Goal: Task Accomplishment & Management: Use online tool/utility

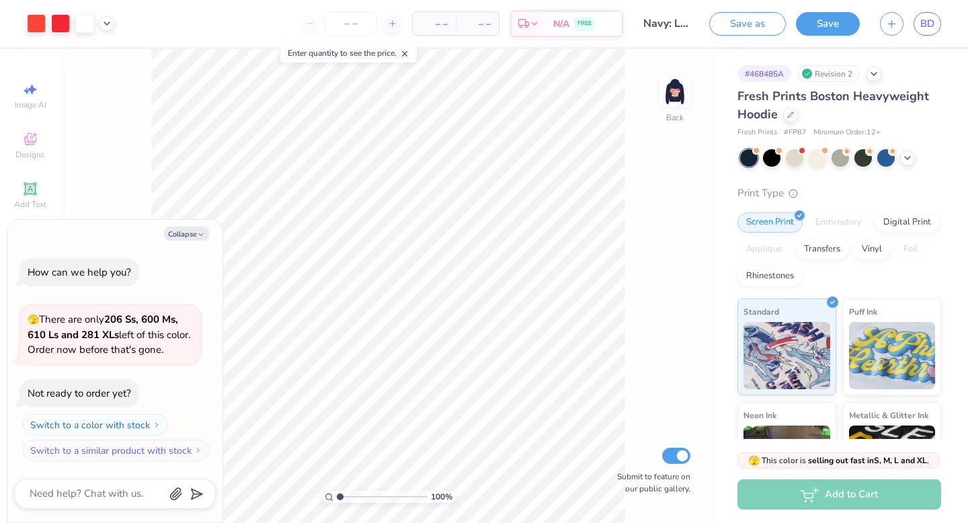
type textarea "x"
click at [928, 23] on span "BD" at bounding box center [927, 23] width 14 height 15
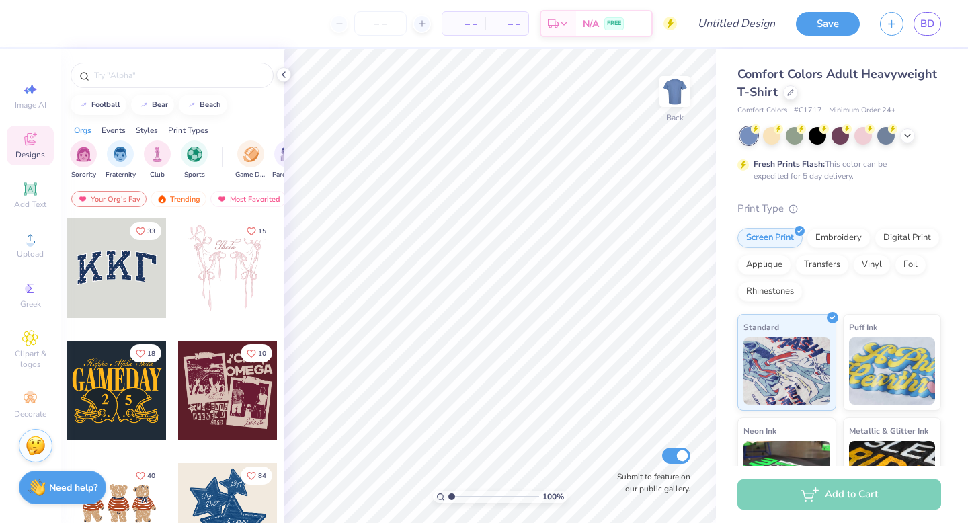
scroll to position [186, 0]
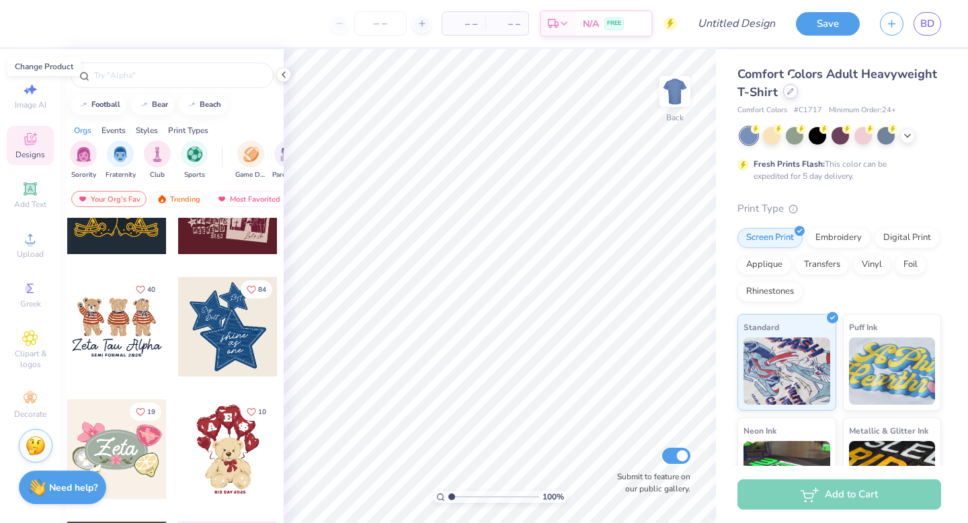
click at [791, 94] on icon at bounding box center [790, 91] width 7 height 7
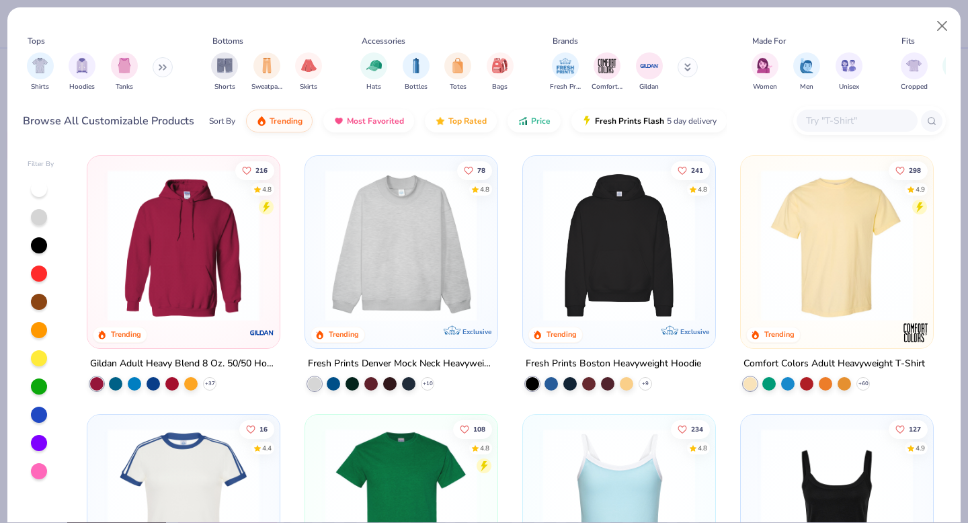
click at [319, 261] on img at bounding box center [235, 245] width 165 height 152
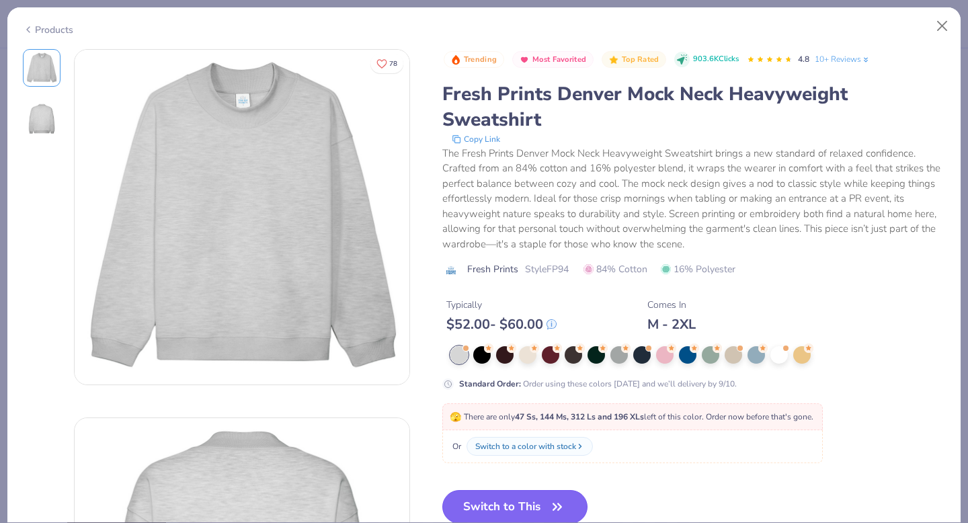
click at [539, 507] on button "Switch to This" at bounding box center [515, 507] width 146 height 34
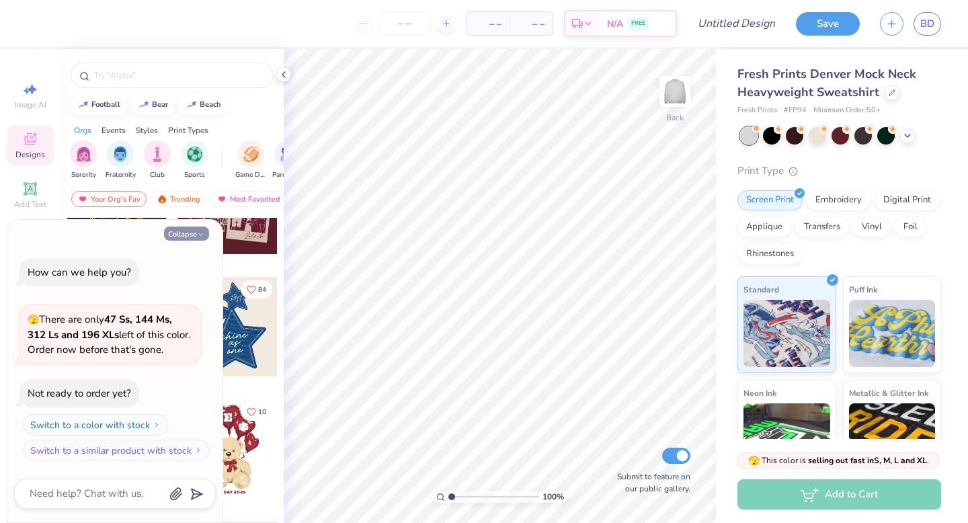
click at [187, 232] on button "Collapse" at bounding box center [186, 234] width 45 height 14
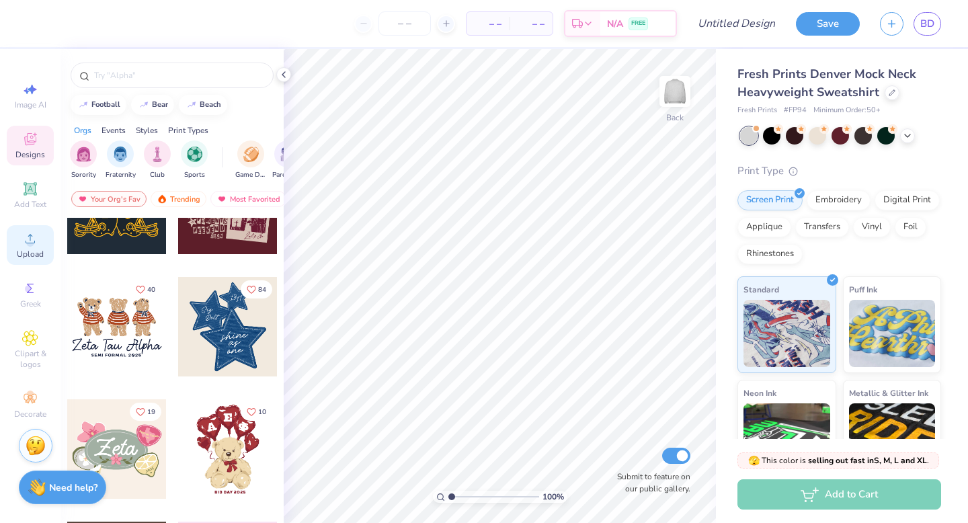
click at [30, 247] on div "Upload" at bounding box center [30, 245] width 47 height 40
click at [32, 243] on circle at bounding box center [29, 242] width 7 height 7
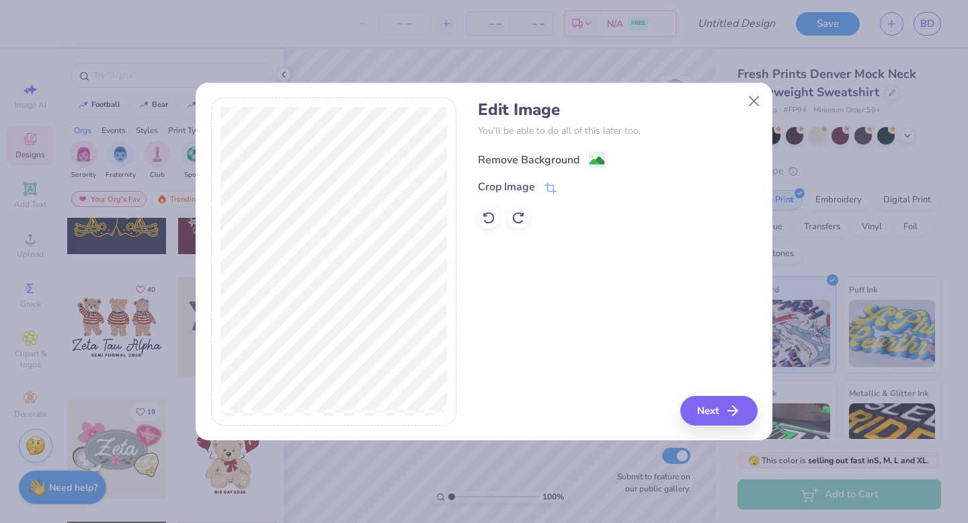
click at [548, 160] on div "Remove Background" at bounding box center [529, 160] width 102 height 16
click at [725, 405] on button "Next" at bounding box center [720, 411] width 77 height 30
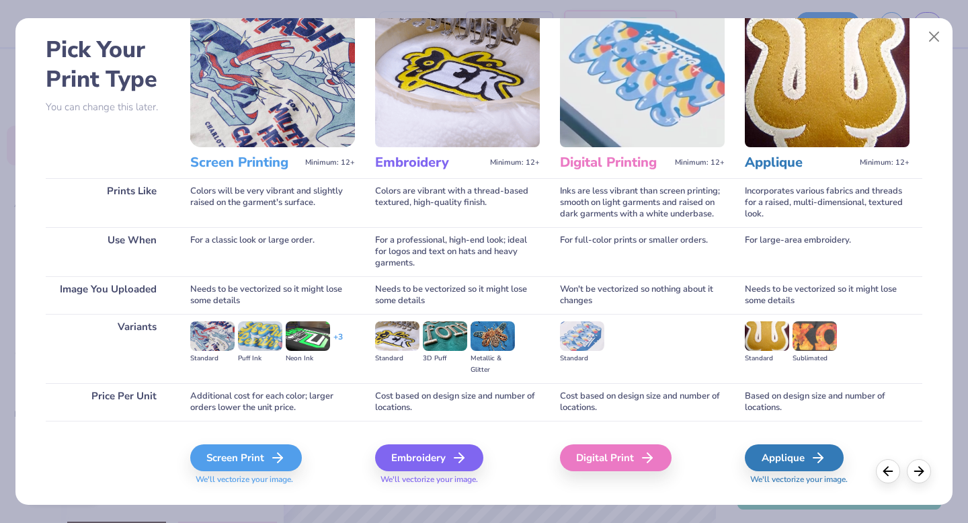
scroll to position [80, 0]
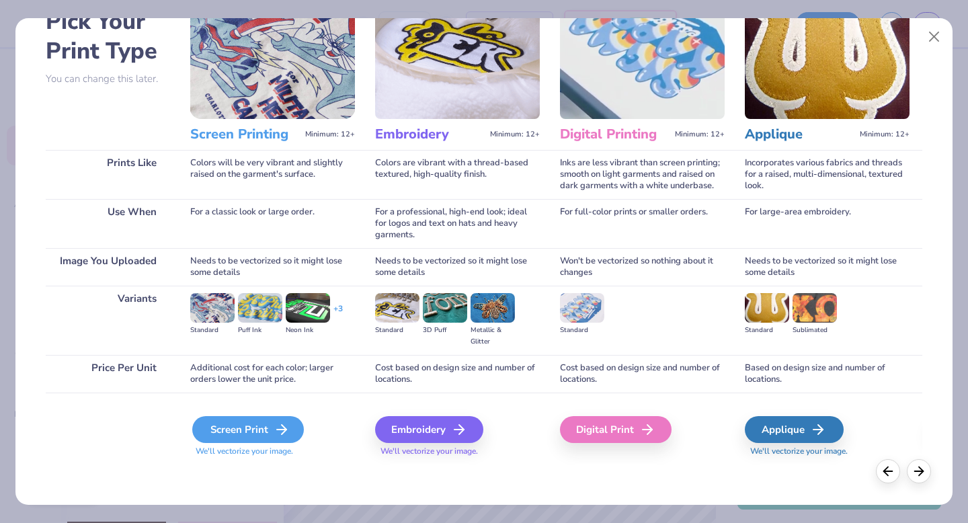
click at [276, 424] on icon at bounding box center [282, 429] width 16 height 16
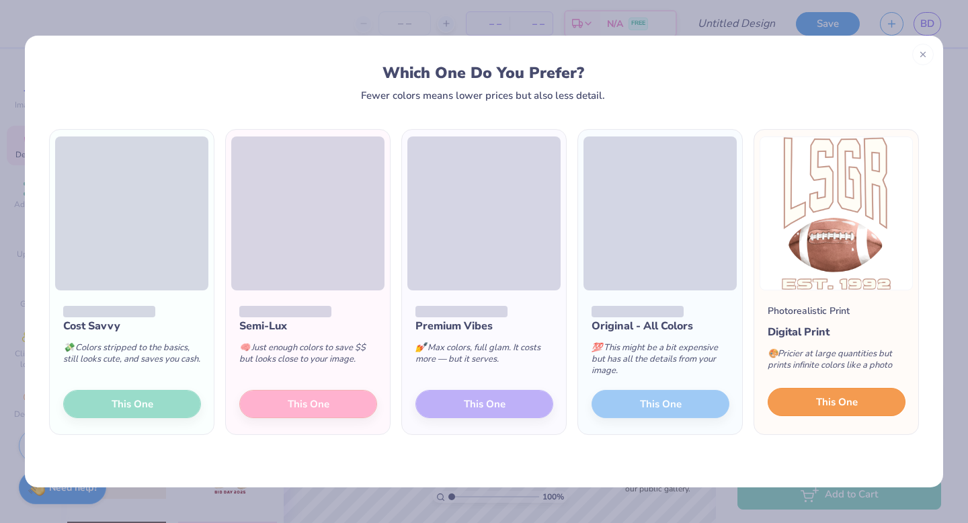
click at [808, 405] on button "This One" at bounding box center [837, 402] width 138 height 28
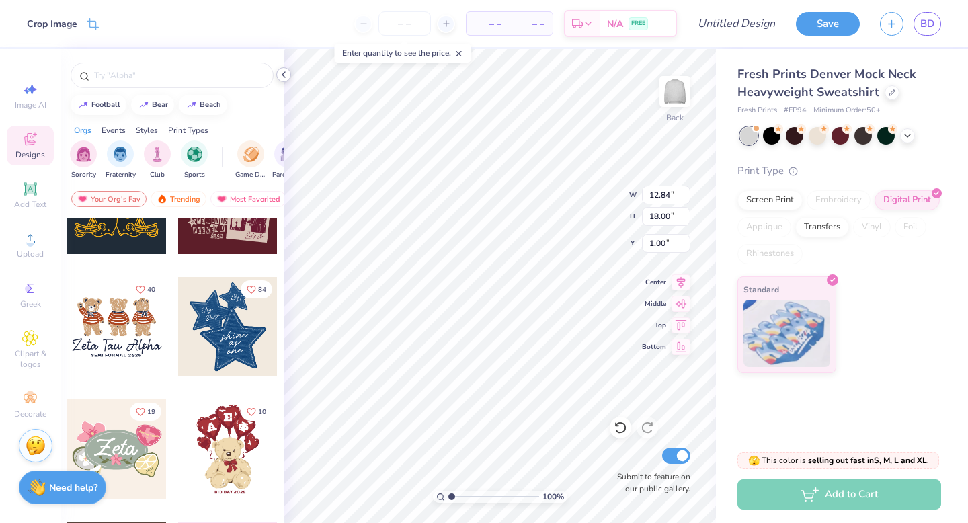
click at [285, 75] on icon at bounding box center [283, 74] width 11 height 11
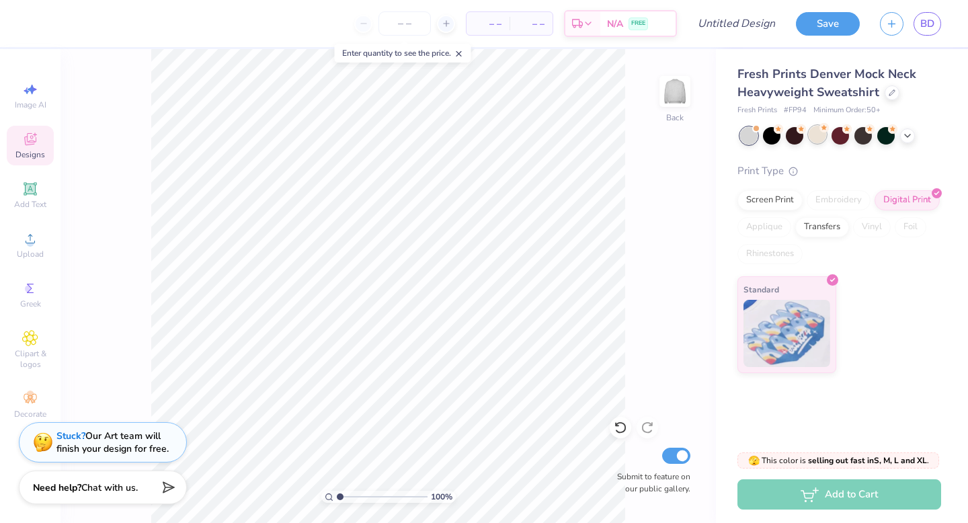
click at [817, 135] on div at bounding box center [817, 134] width 17 height 17
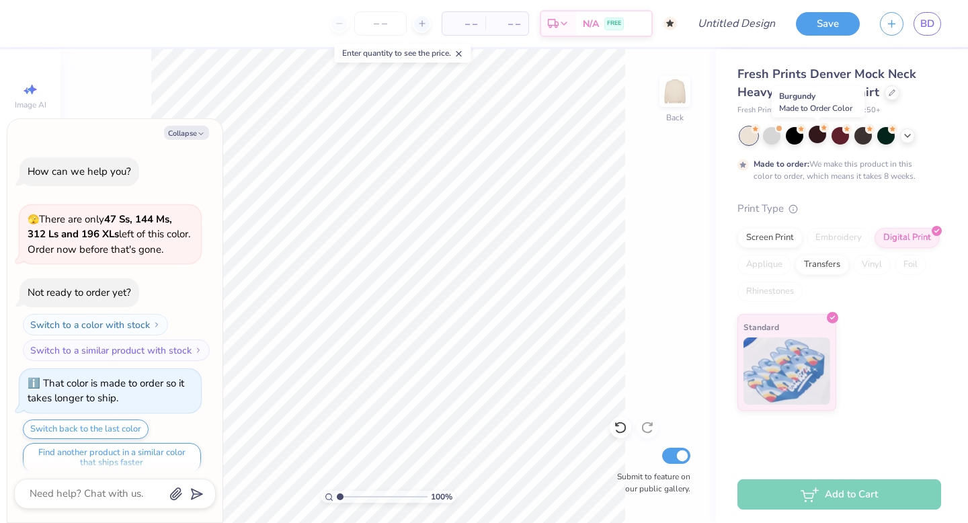
scroll to position [11, 0]
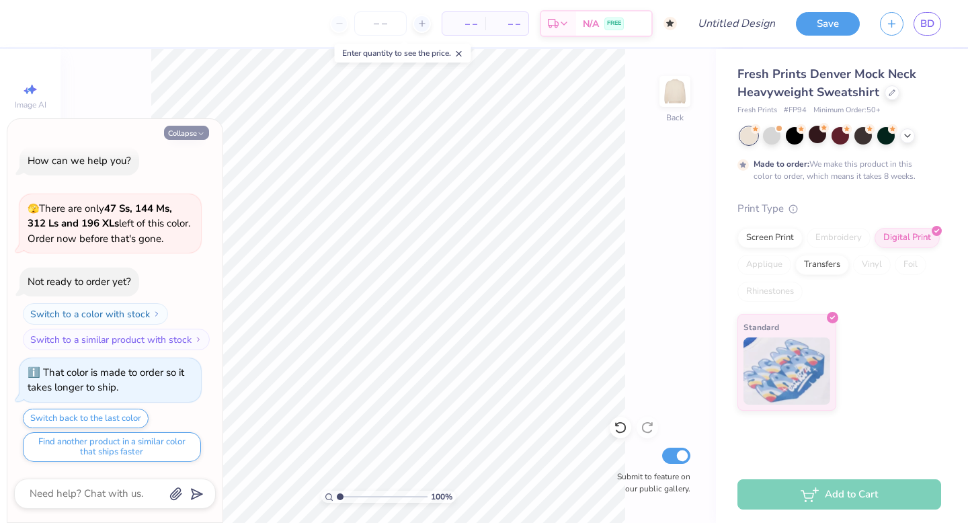
click at [186, 132] on button "Collapse" at bounding box center [186, 133] width 45 height 14
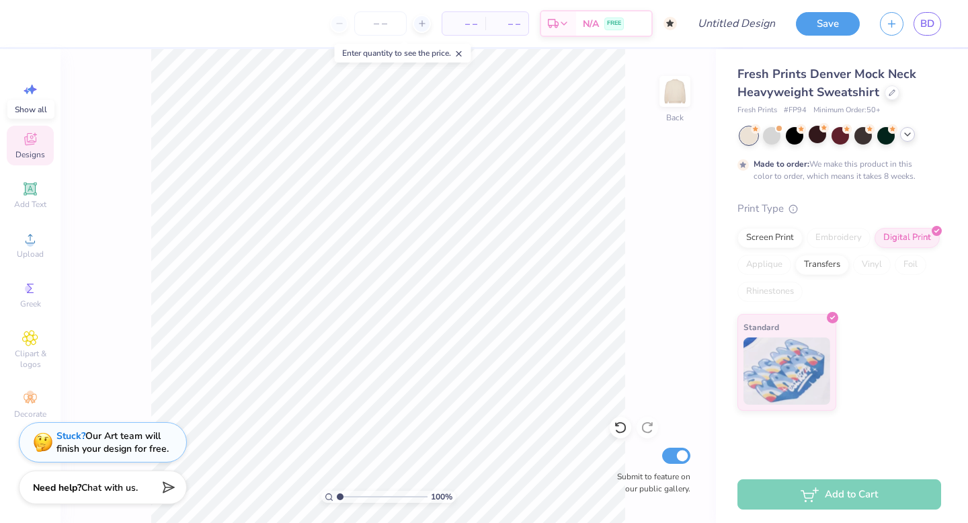
click at [909, 138] on icon at bounding box center [907, 134] width 11 height 11
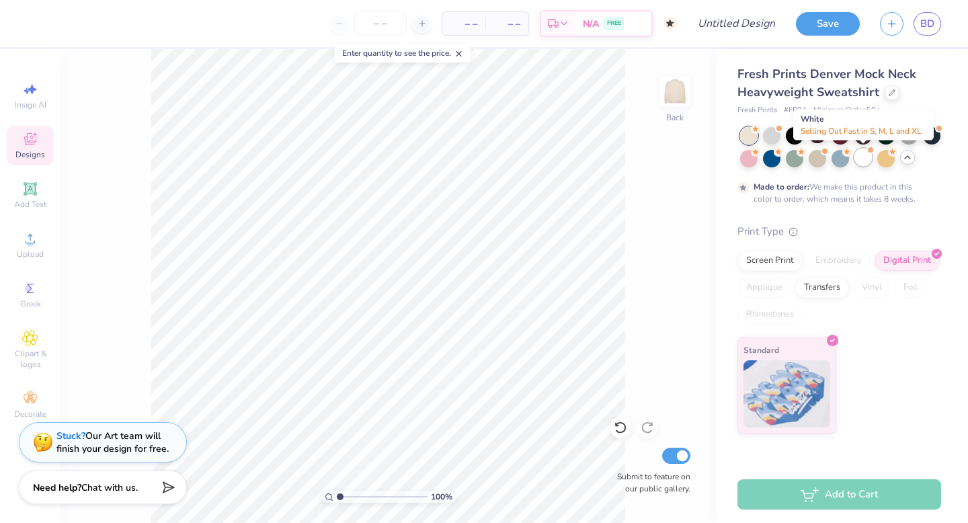
click at [868, 157] on div at bounding box center [862, 157] width 17 height 17
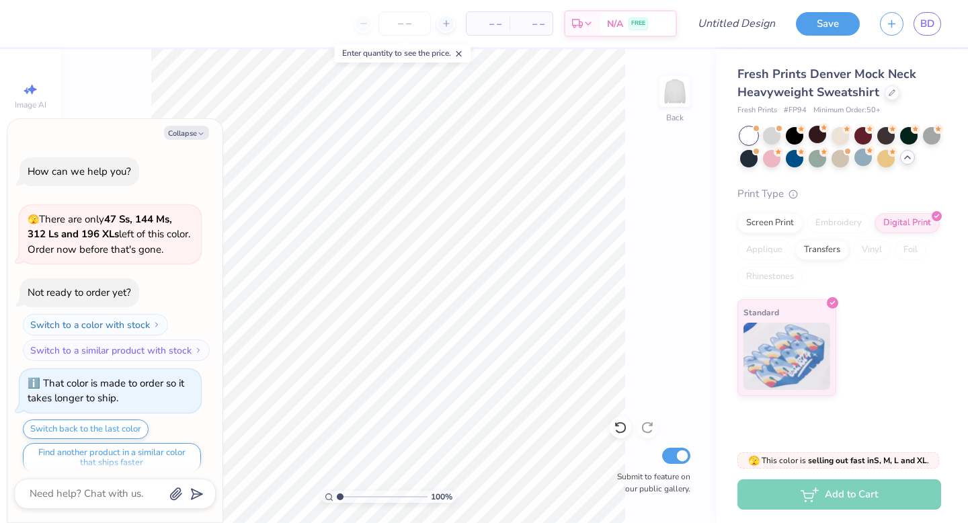
scroll to position [253, 0]
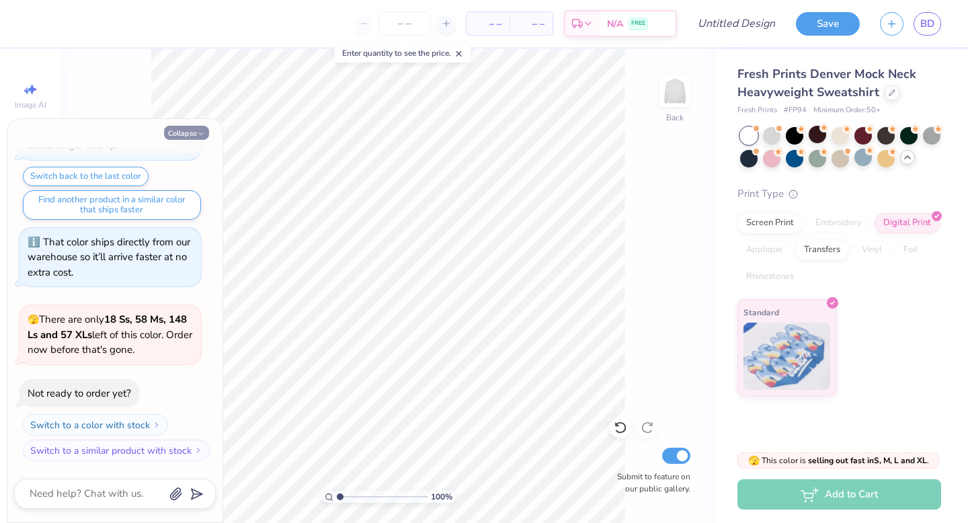
click at [206, 128] on button "Collapse" at bounding box center [186, 133] width 45 height 14
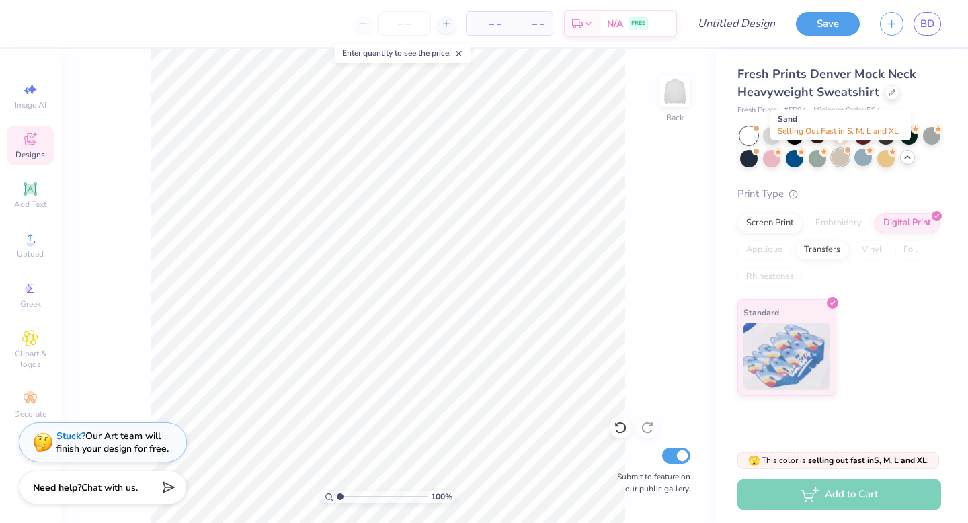
click at [843, 164] on div at bounding box center [839, 157] width 17 height 17
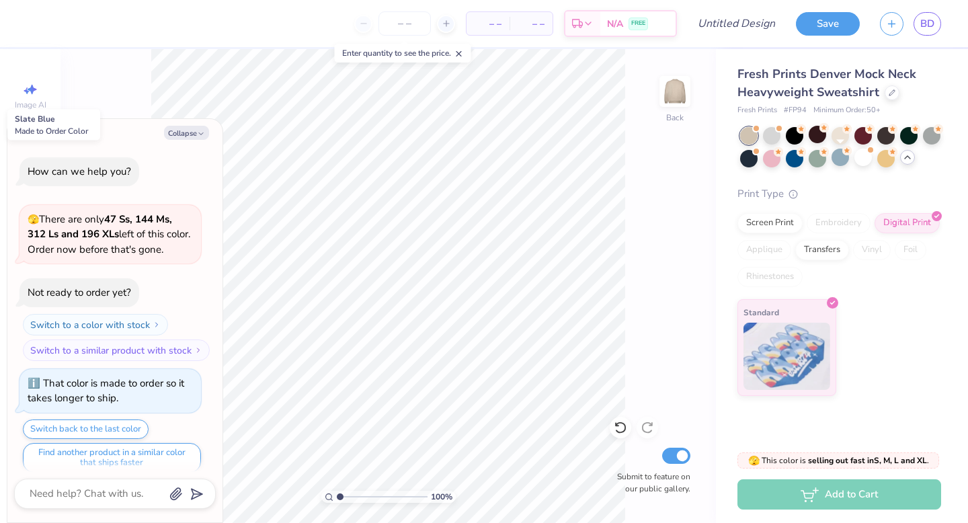
scroll to position [428, 0]
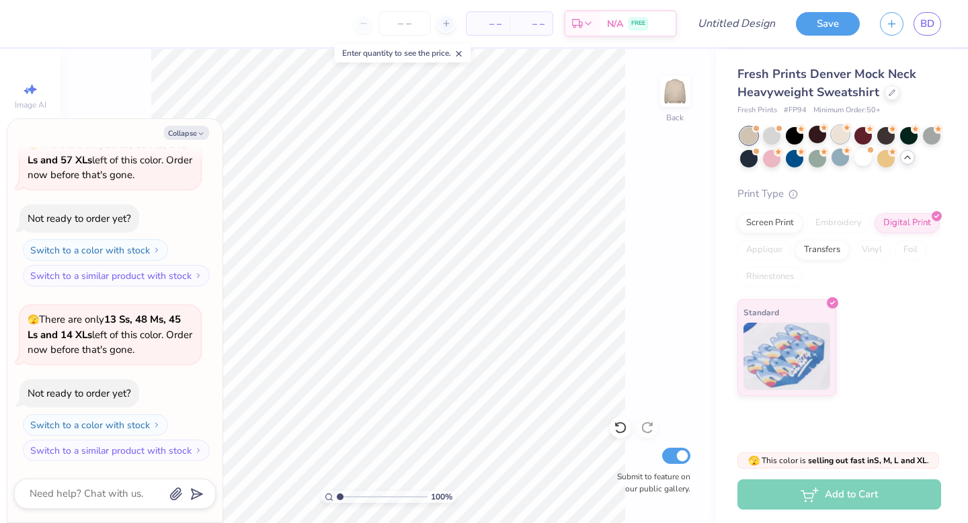
click at [836, 138] on div at bounding box center [839, 134] width 17 height 17
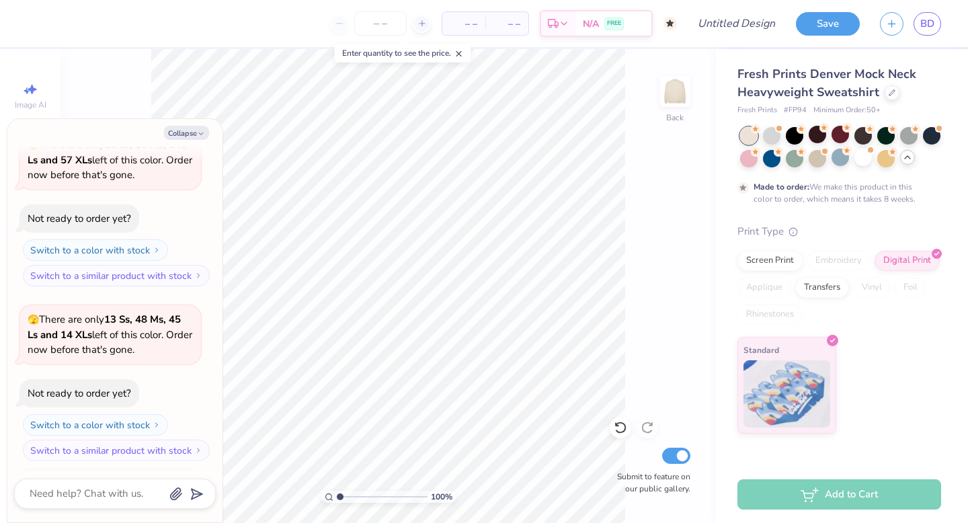
scroll to position [539, 0]
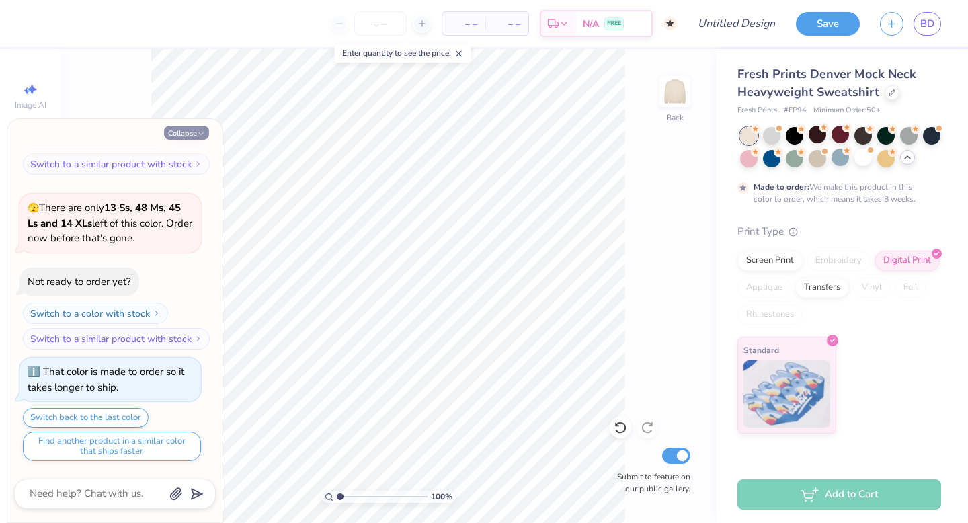
click at [196, 134] on button "Collapse" at bounding box center [186, 133] width 45 height 14
type textarea "x"
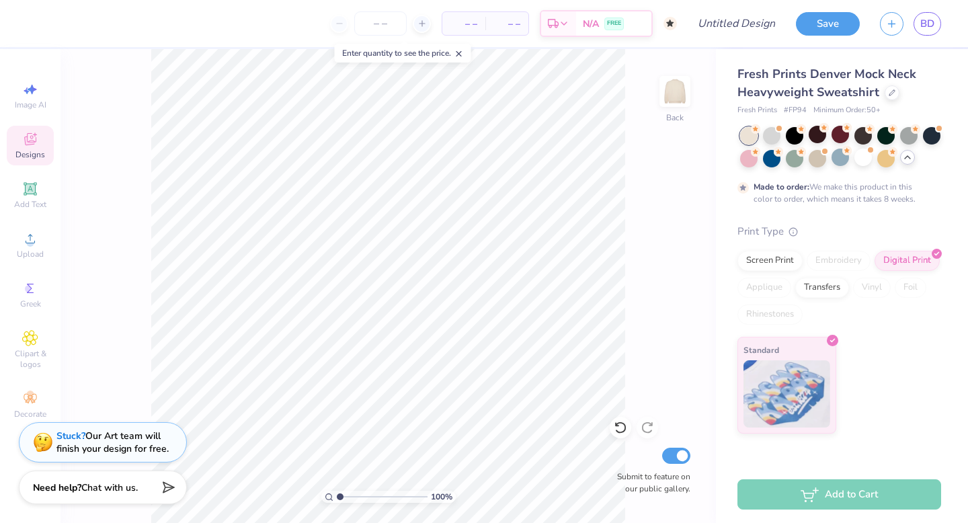
click at [464, 58] on span at bounding box center [458, 53] width 9 height 12
click at [769, 23] on input "Design Title" at bounding box center [753, 23] width 66 height 27
type input "Football lsgr"
click at [829, 25] on button "Save" at bounding box center [828, 22] width 64 height 24
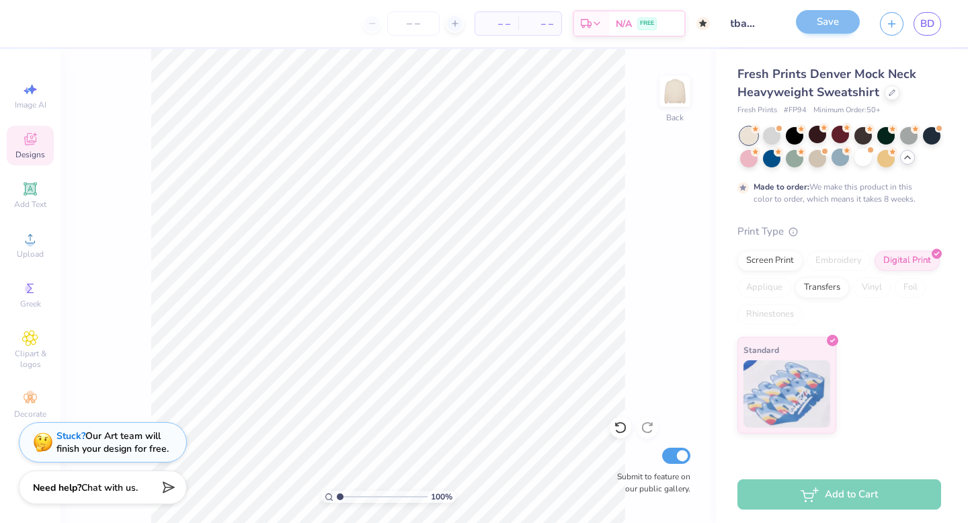
scroll to position [0, 0]
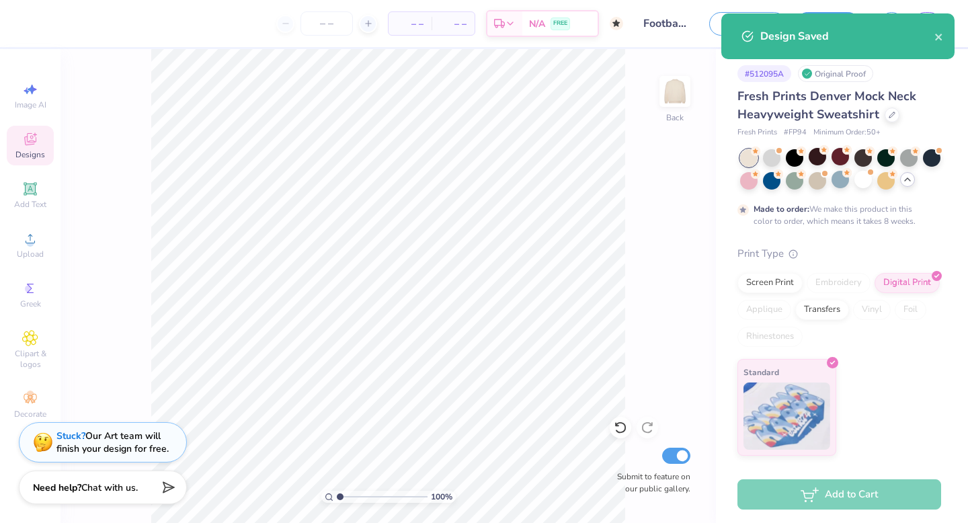
click at [946, 43] on div "Design Saved" at bounding box center [837, 36] width 233 height 46
click at [941, 41] on icon "close" at bounding box center [938, 37] width 9 height 11
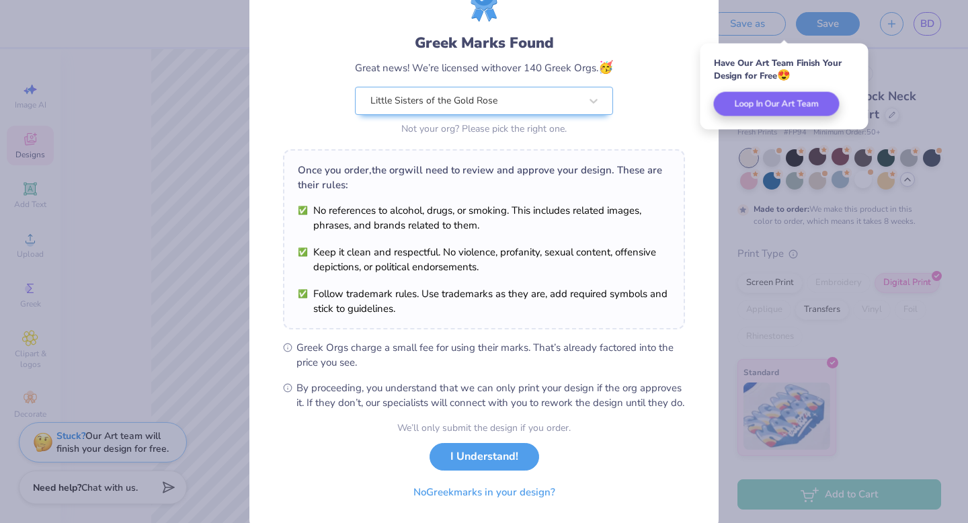
scroll to position [106, 0]
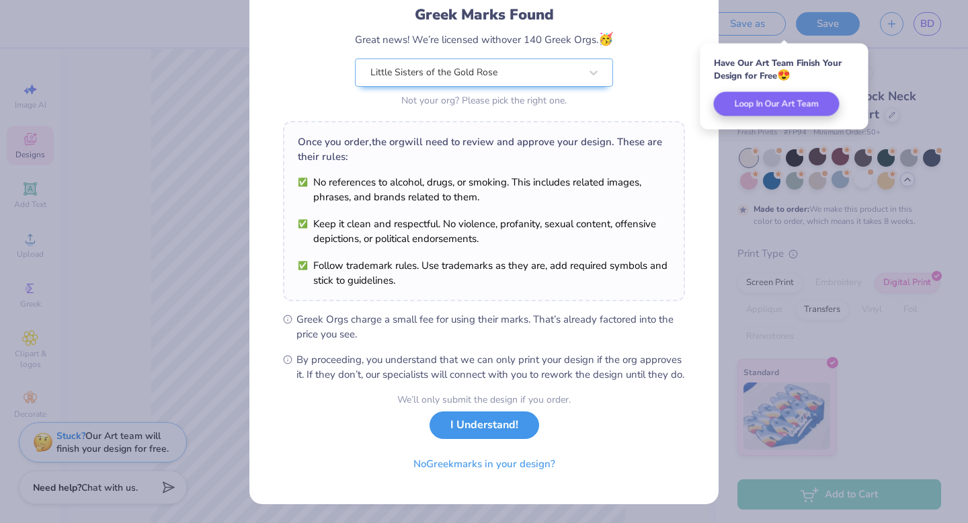
click at [500, 436] on button "I Understand!" at bounding box center [485, 425] width 110 height 28
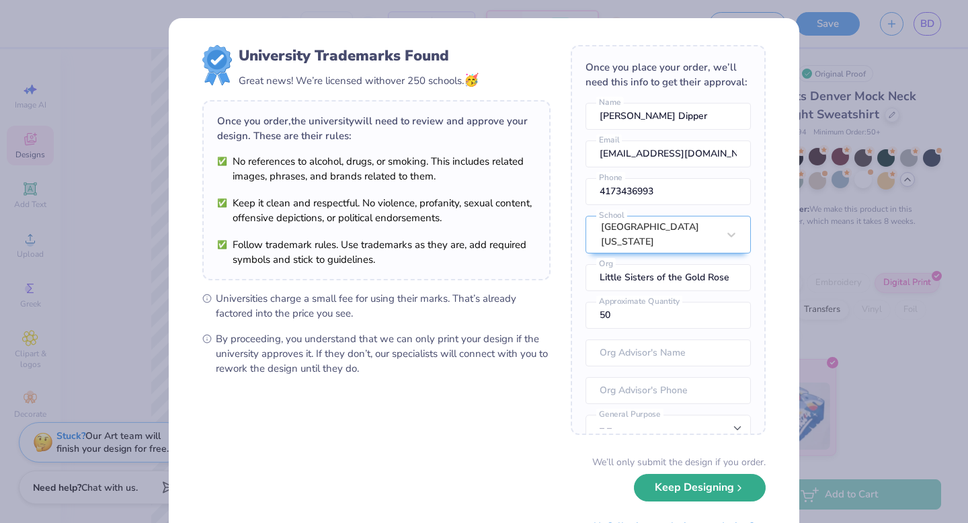
click at [735, 494] on button "Keep Designing" at bounding box center [700, 488] width 132 height 28
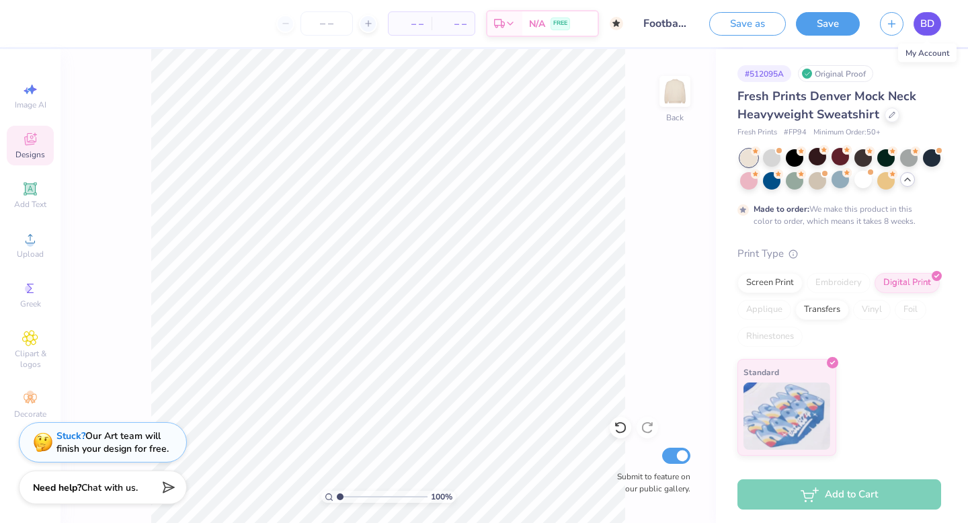
click at [932, 32] on link "BD" at bounding box center [928, 24] width 28 height 24
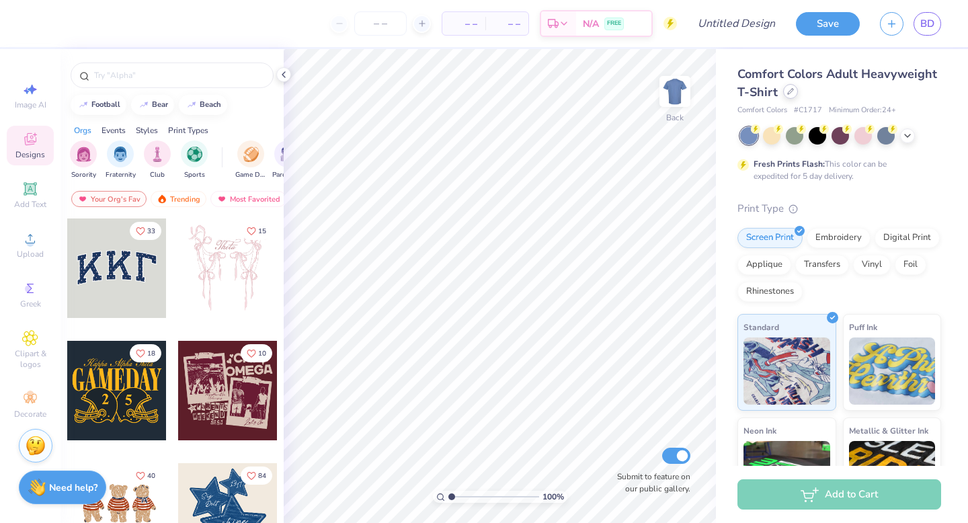
click at [792, 97] on div at bounding box center [790, 91] width 15 height 15
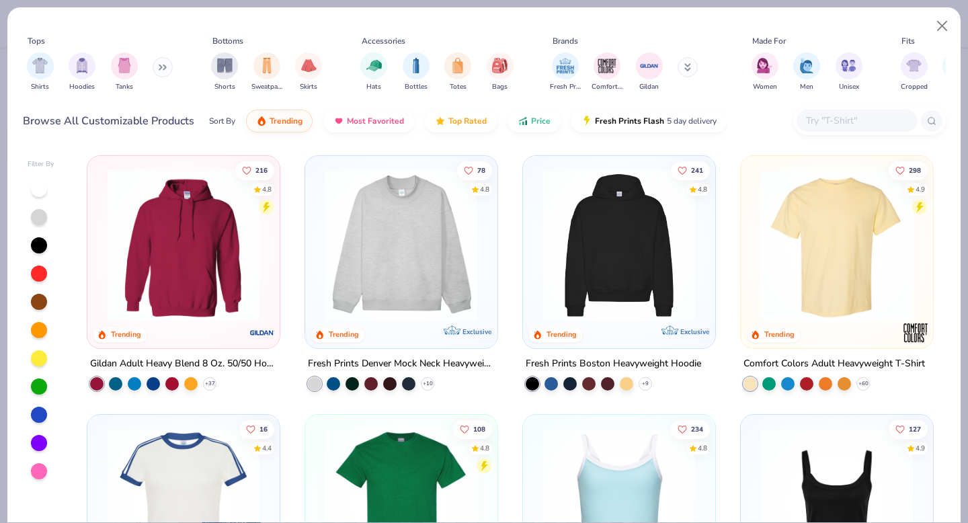
click at [405, 261] on img at bounding box center [401, 245] width 165 height 152
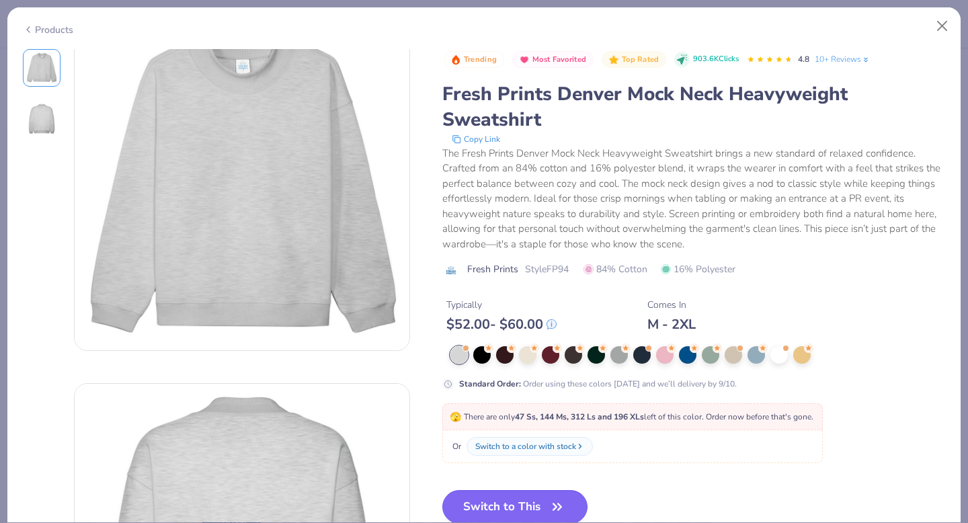
scroll to position [132, 0]
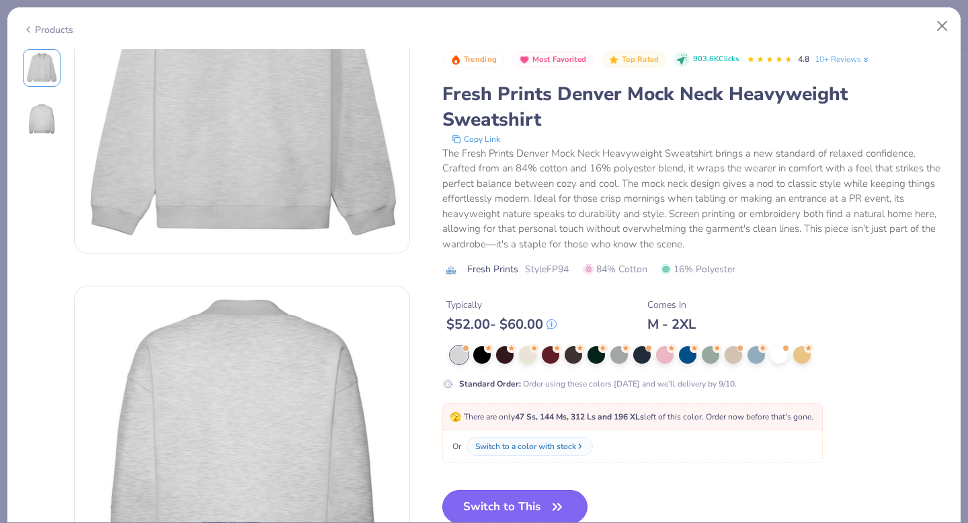
click at [510, 495] on button "Switch to This" at bounding box center [515, 507] width 146 height 34
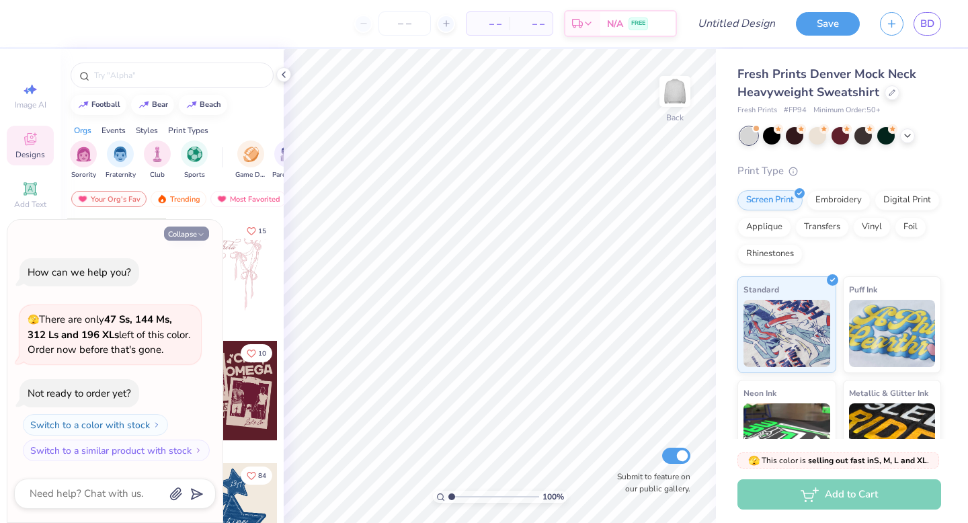
click at [197, 235] on icon "button" at bounding box center [201, 235] width 8 height 8
type textarea "x"
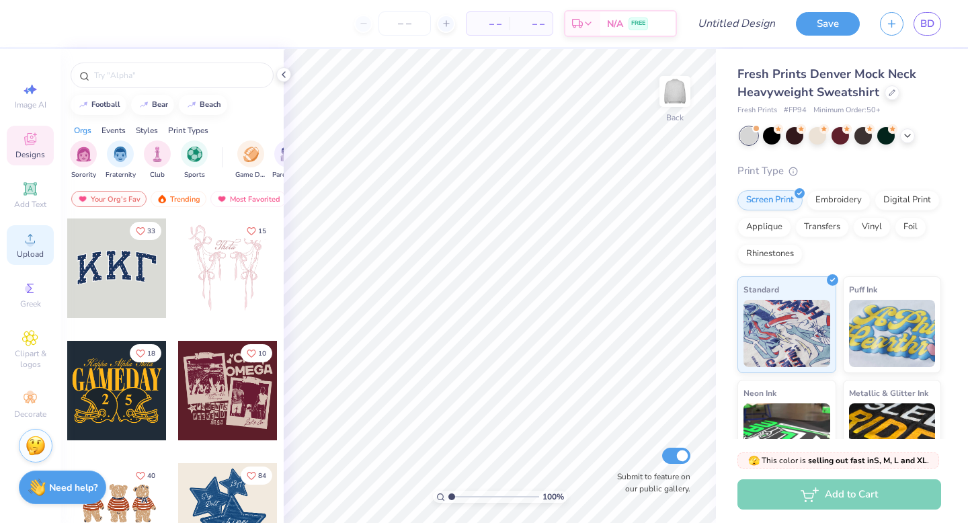
click at [38, 241] on icon at bounding box center [30, 239] width 16 height 16
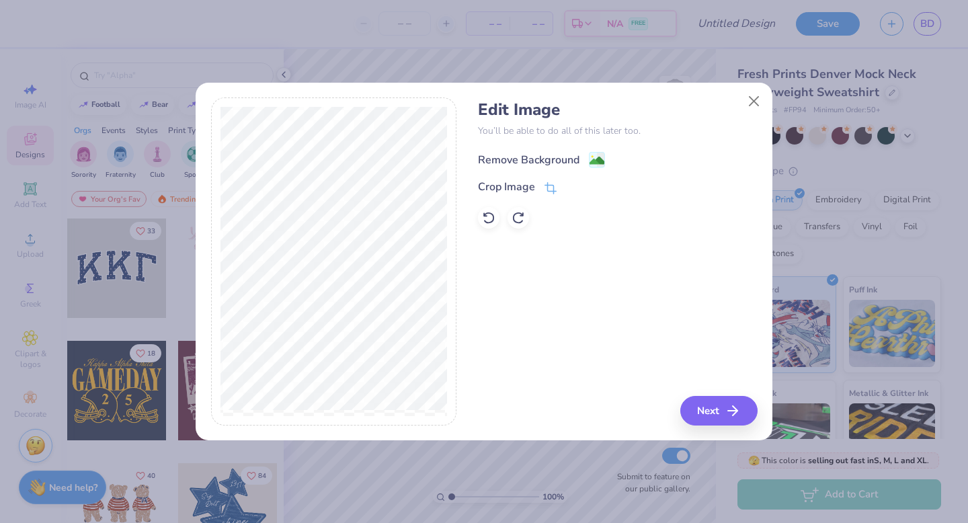
click at [528, 161] on div "Remove Background" at bounding box center [529, 160] width 102 height 16
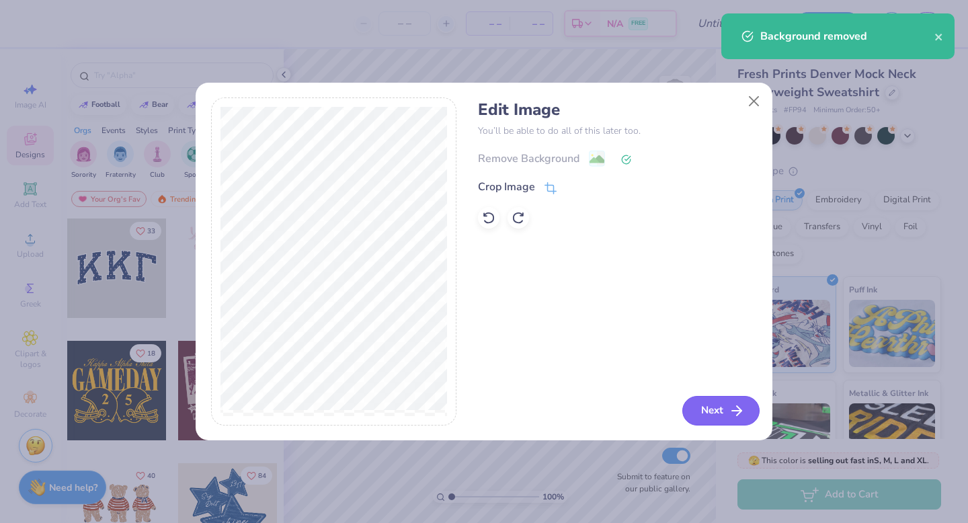
click at [713, 403] on button "Next" at bounding box center [720, 411] width 77 height 30
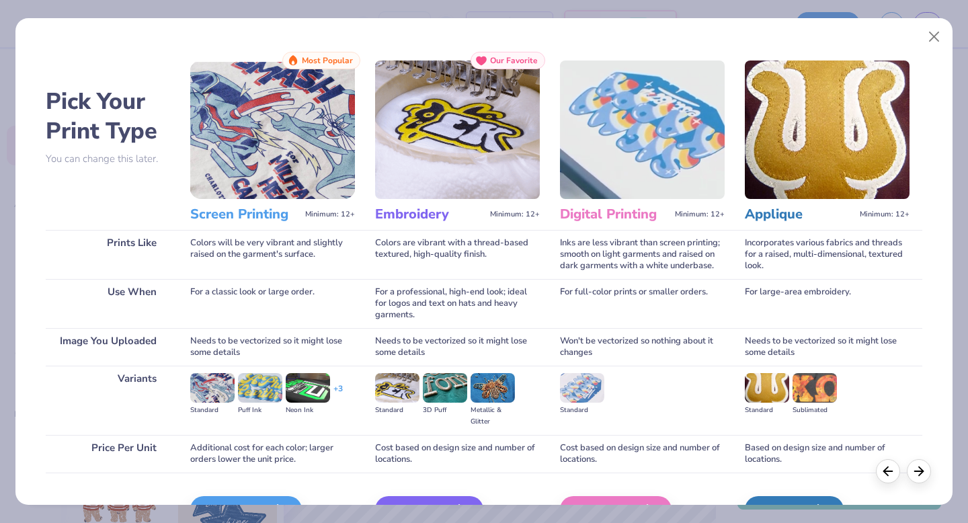
scroll to position [80, 0]
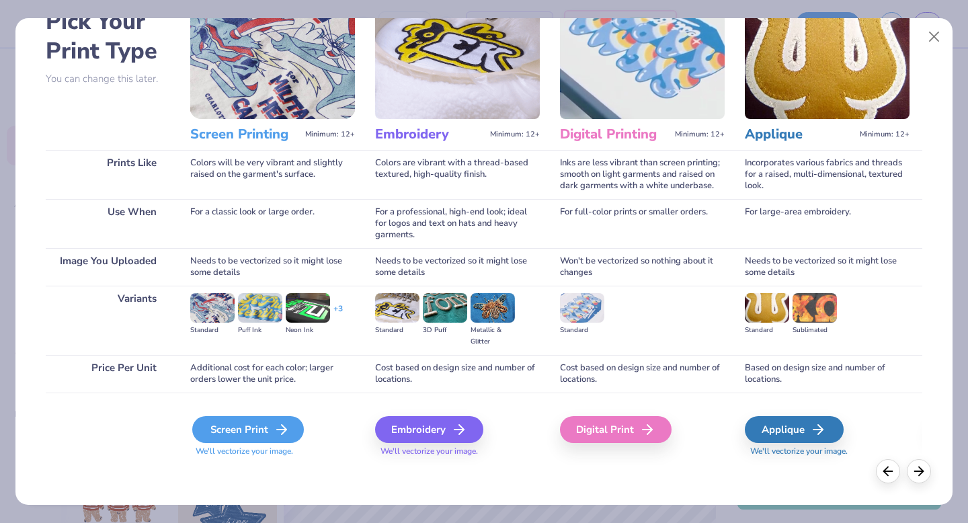
click at [274, 425] on icon at bounding box center [282, 429] width 16 height 16
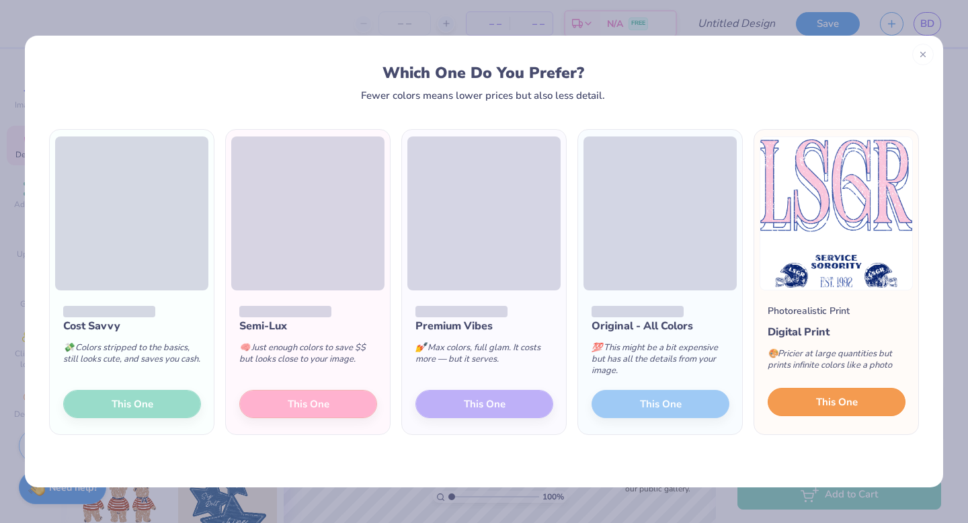
click at [844, 402] on span "This One" at bounding box center [837, 402] width 42 height 15
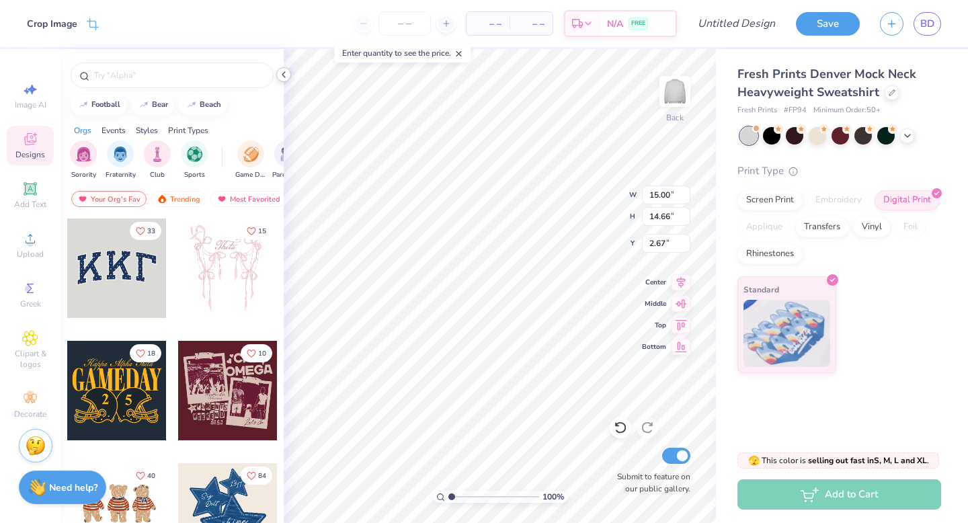
click at [282, 75] on polyline at bounding box center [283, 74] width 3 height 5
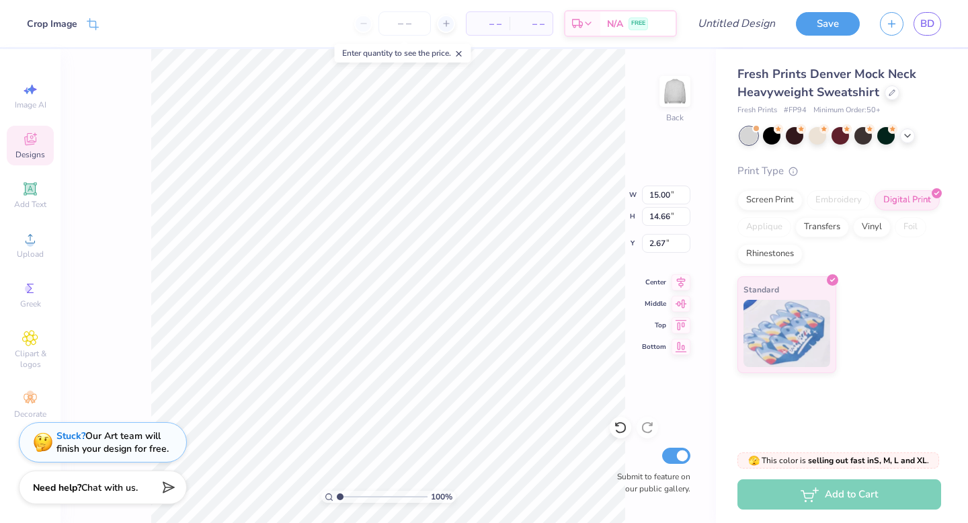
type input "2.16"
click at [901, 136] on div at bounding box center [907, 134] width 15 height 15
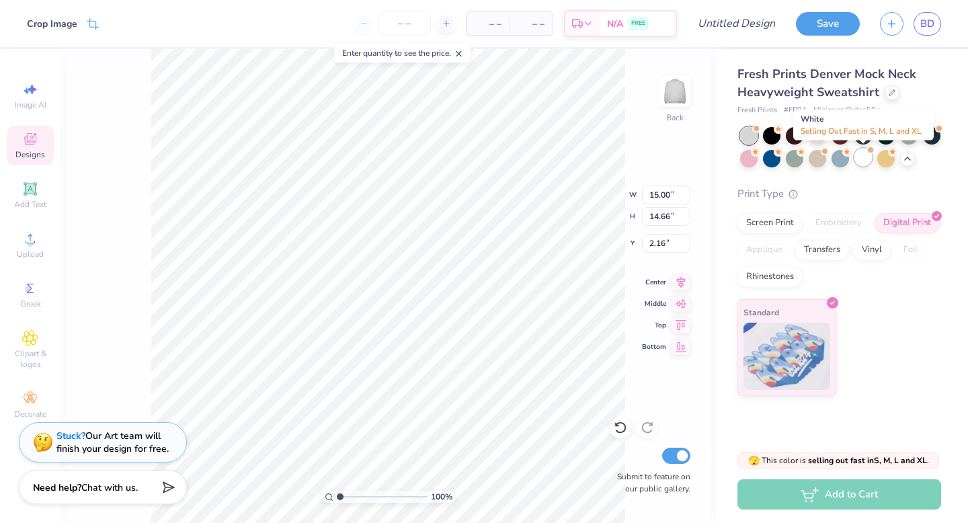
click at [864, 165] on div at bounding box center [862, 157] width 17 height 17
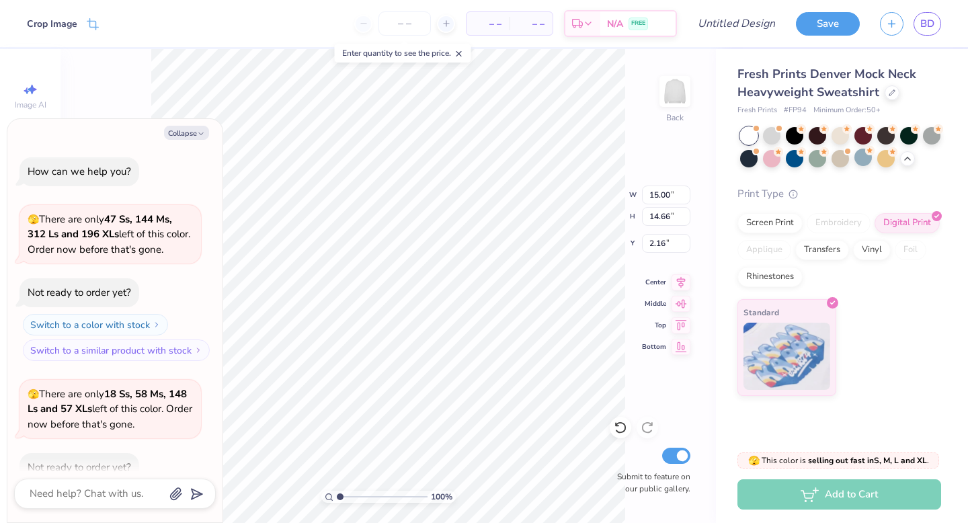
scroll to position [74, 0]
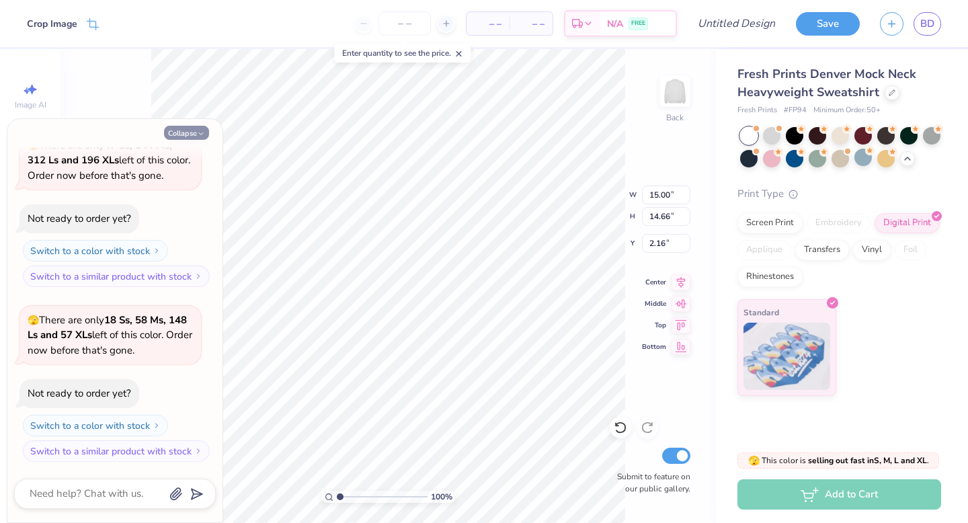
click at [192, 134] on button "Collapse" at bounding box center [186, 133] width 45 height 14
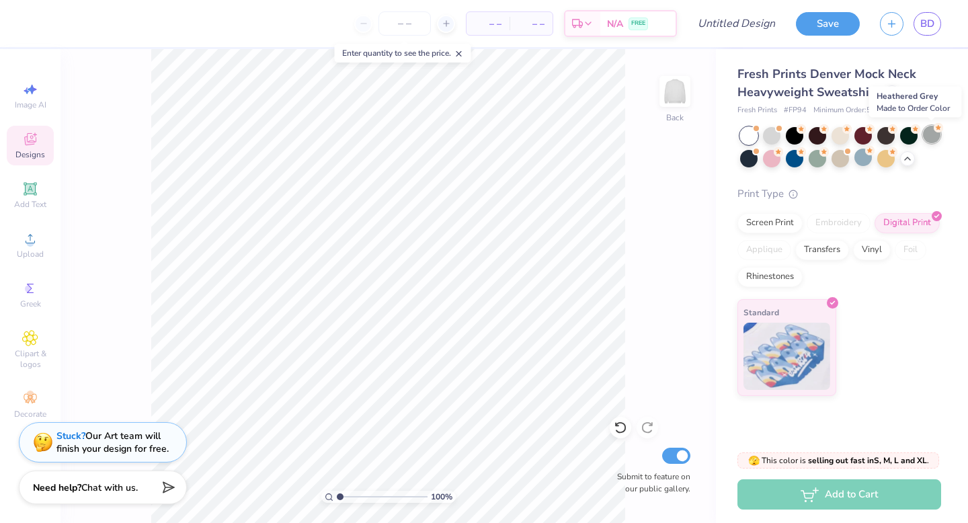
click at [930, 138] on div at bounding box center [931, 134] width 17 height 17
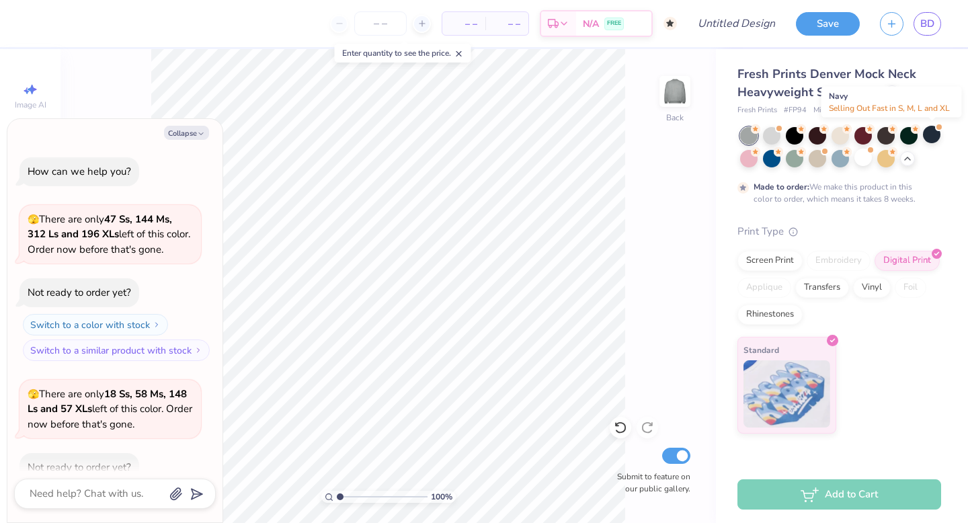
scroll to position [186, 0]
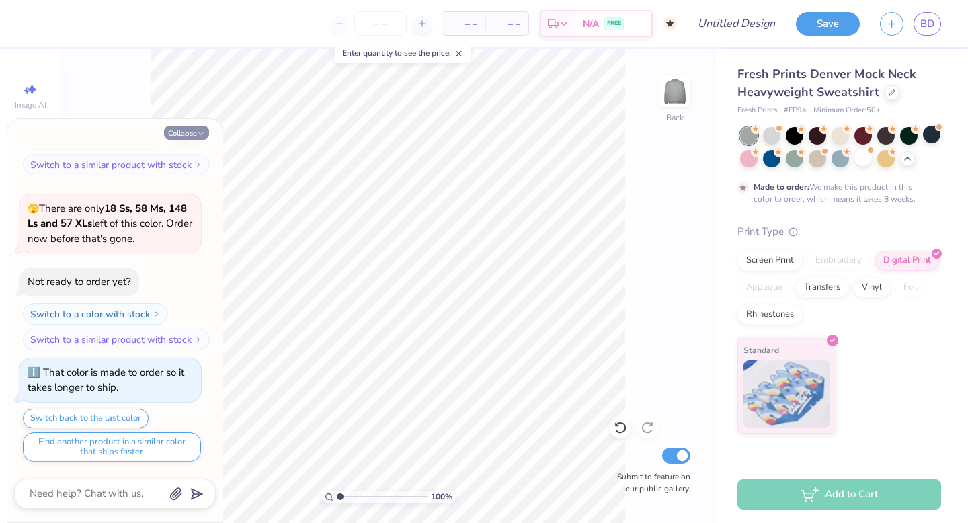
click at [192, 132] on button "Collapse" at bounding box center [186, 133] width 45 height 14
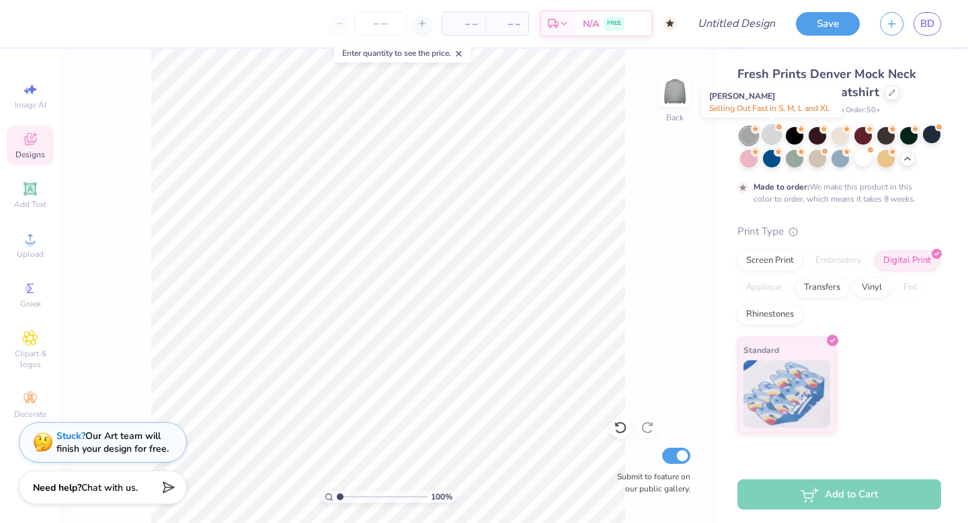
click at [766, 140] on div at bounding box center [771, 134] width 17 height 17
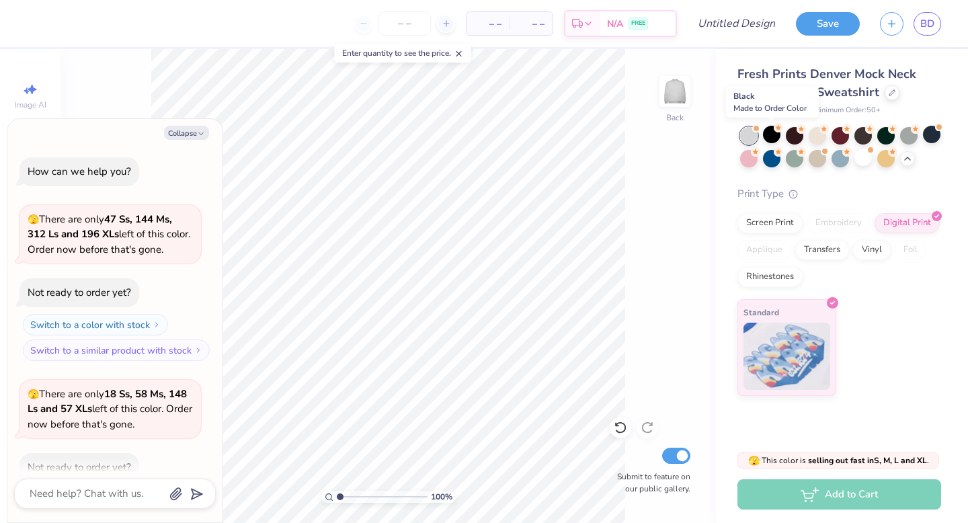
scroll to position [428, 0]
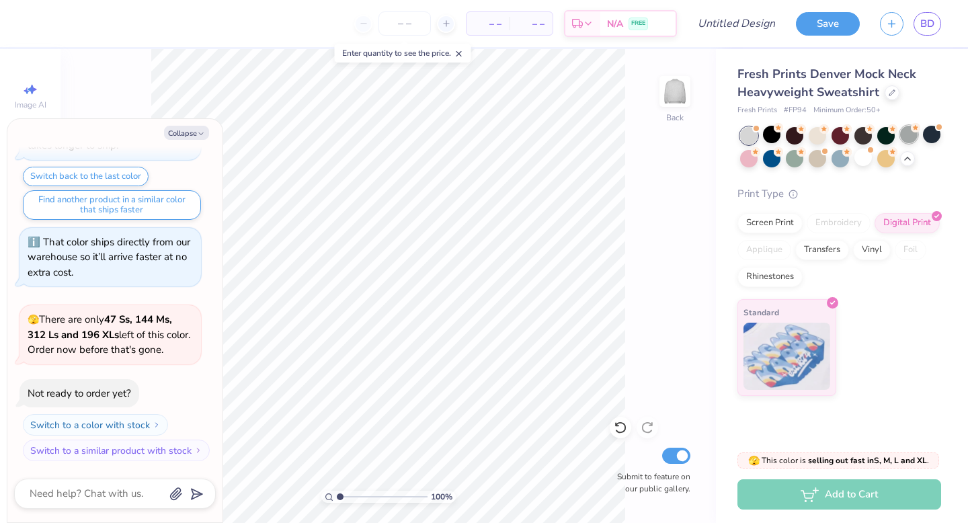
click at [909, 134] on div at bounding box center [908, 134] width 17 height 17
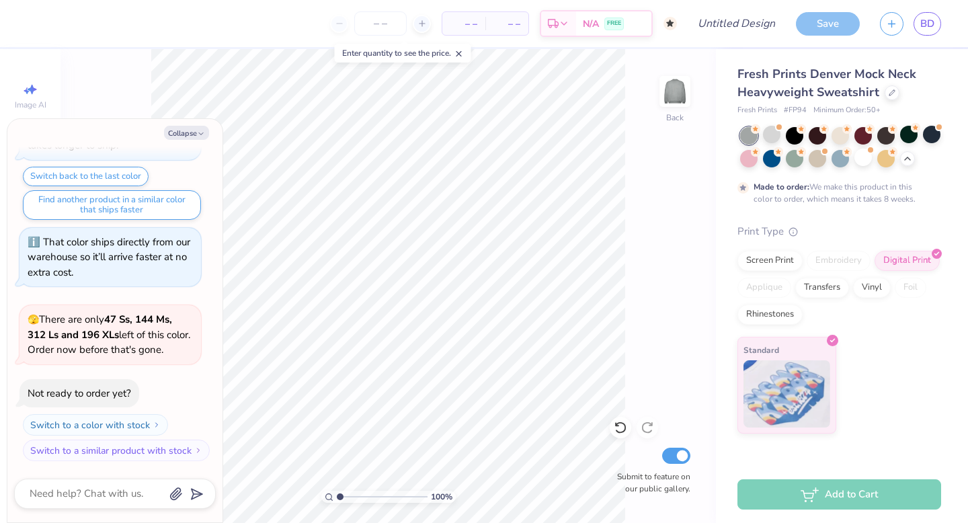
scroll to position [539, 0]
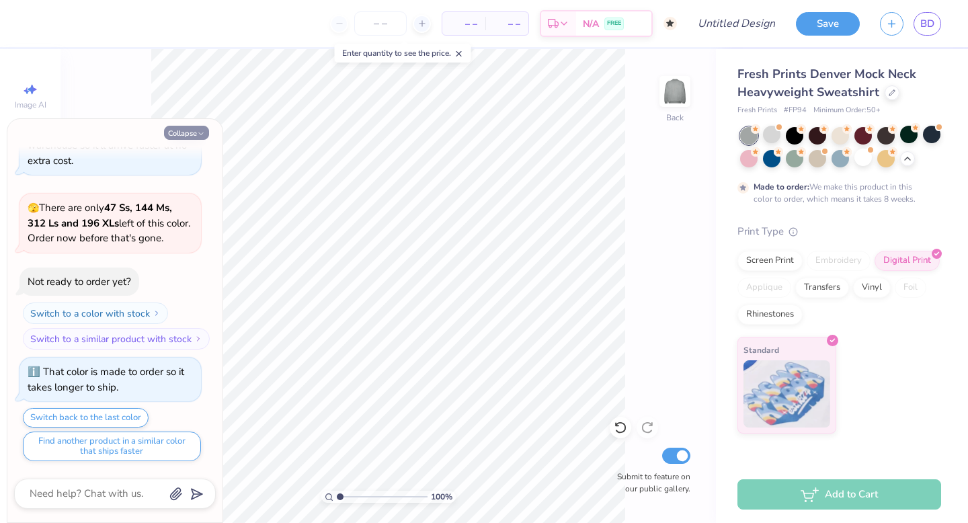
click at [198, 130] on icon "button" at bounding box center [201, 134] width 8 height 8
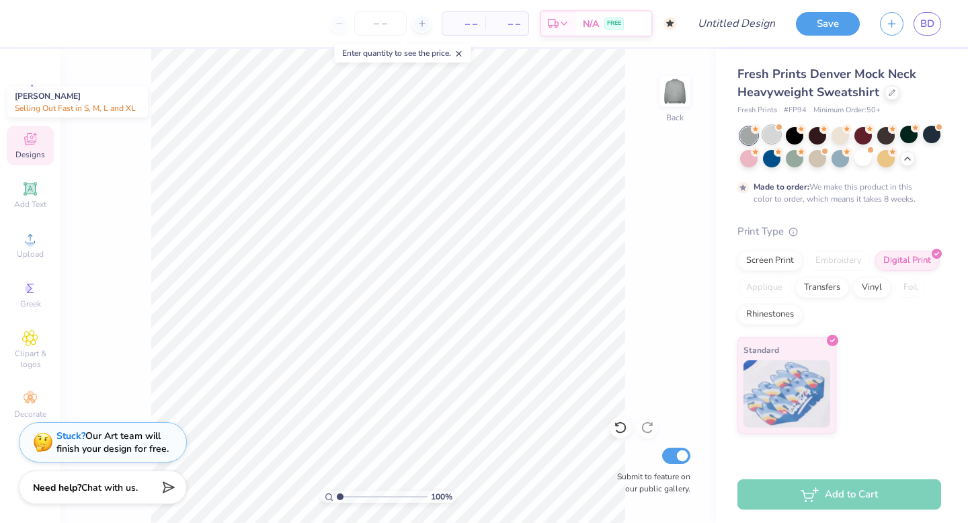
click at [776, 138] on div at bounding box center [771, 134] width 17 height 17
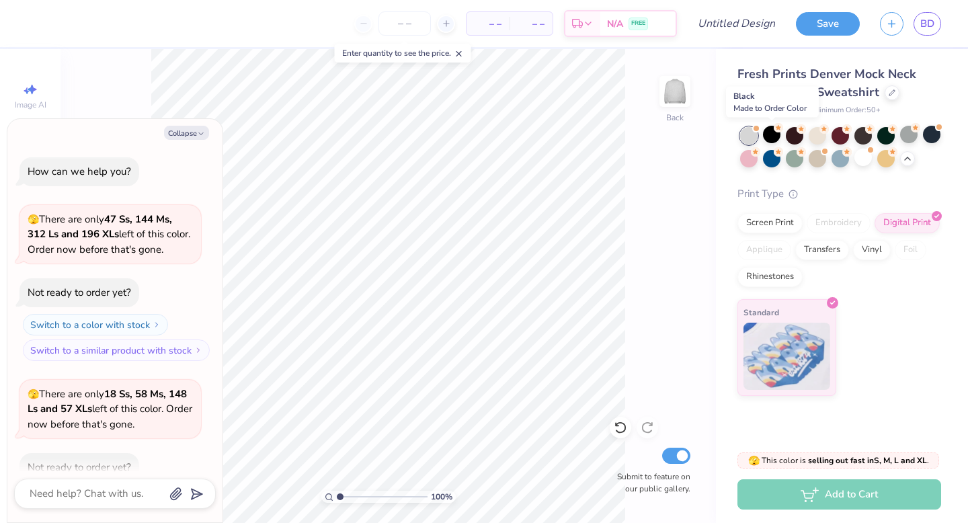
scroll to position [780, 0]
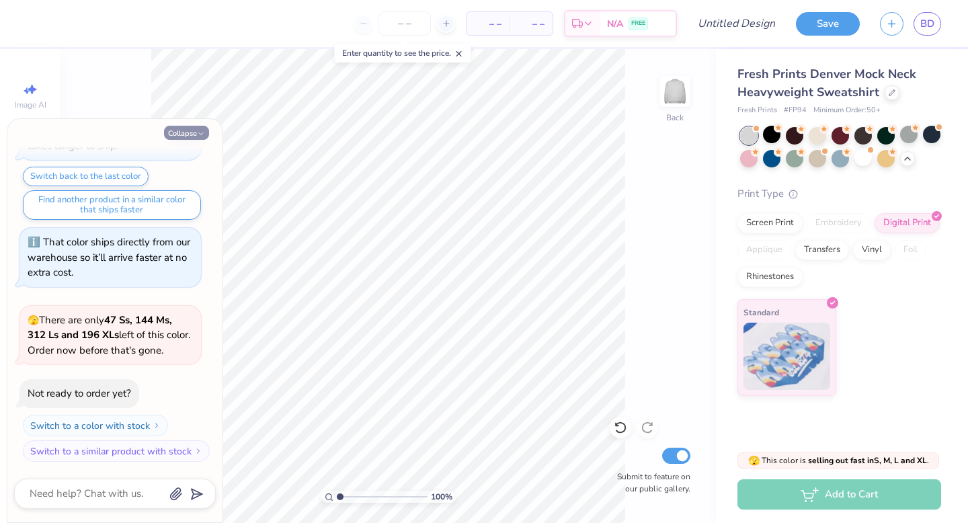
click at [208, 130] on button "Collapse" at bounding box center [186, 133] width 45 height 14
type textarea "x"
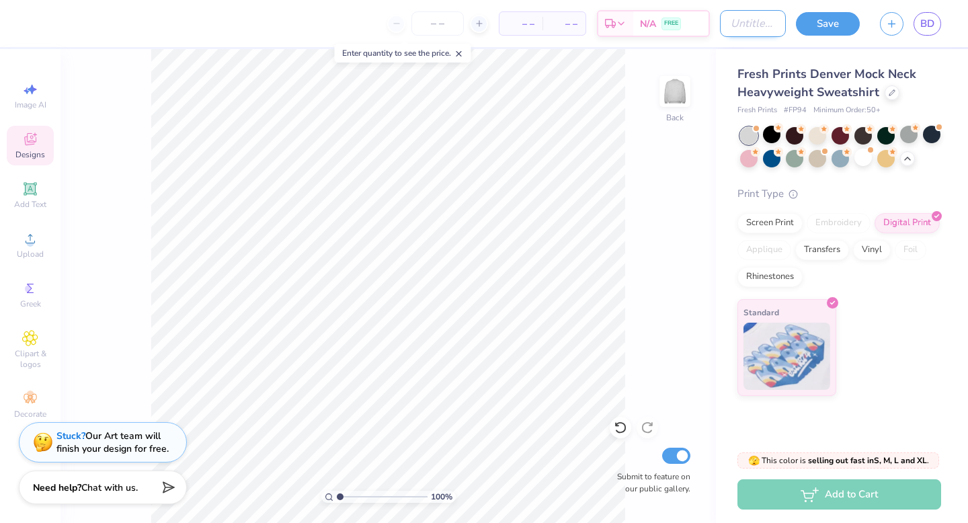
click at [750, 22] on input "Design Title" at bounding box center [753, 23] width 66 height 27
click at [739, 28] on input "pink helmet" at bounding box center [753, 23] width 66 height 27
type input "pink and helmet"
click at [832, 21] on button "Save" at bounding box center [828, 22] width 64 height 24
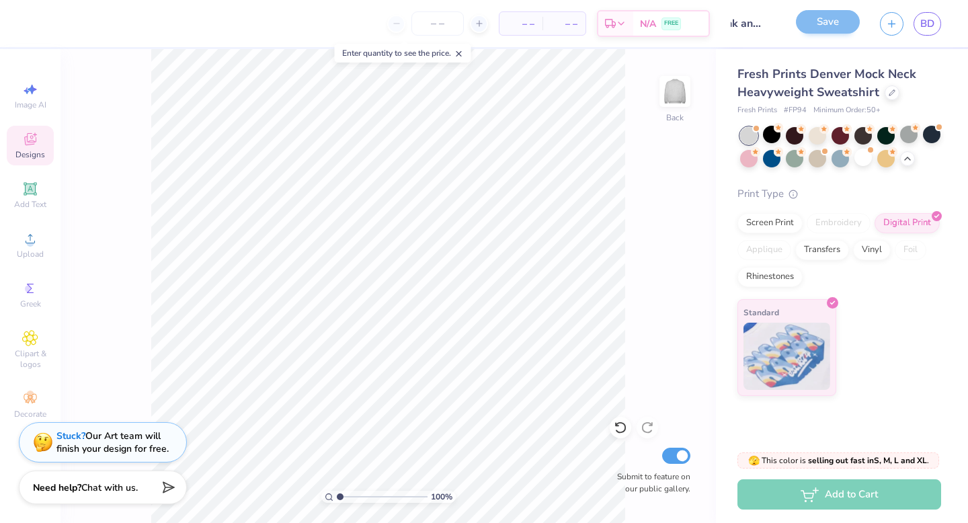
scroll to position [0, 0]
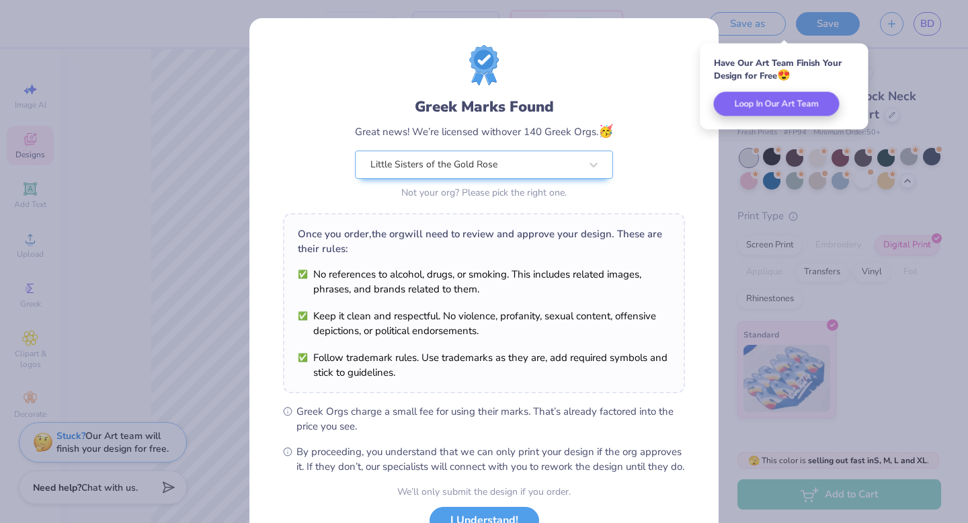
scroll to position [106, 0]
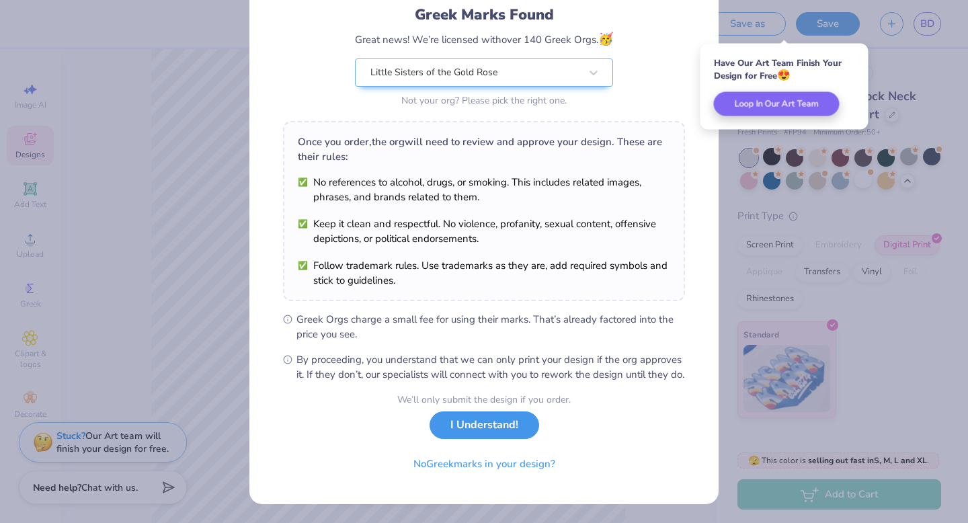
click at [497, 431] on button "I Understand!" at bounding box center [485, 425] width 110 height 28
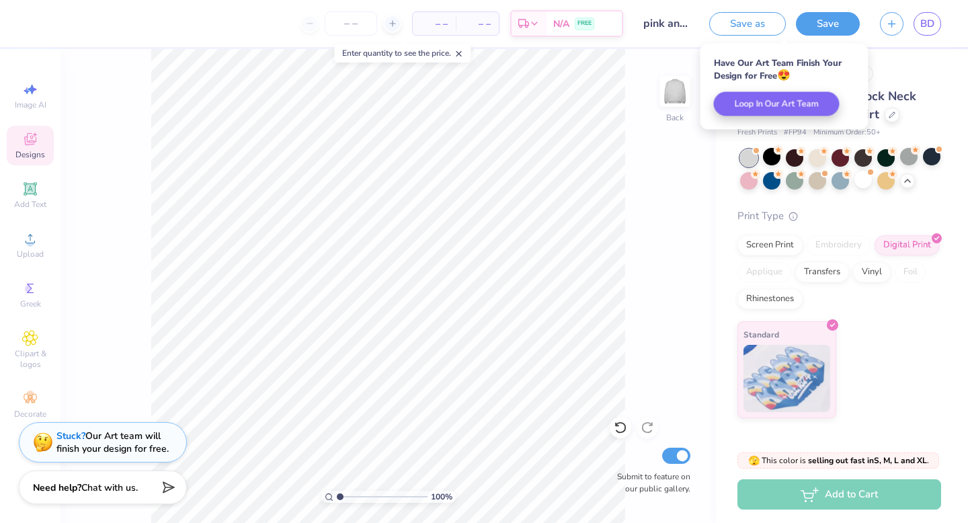
scroll to position [0, 0]
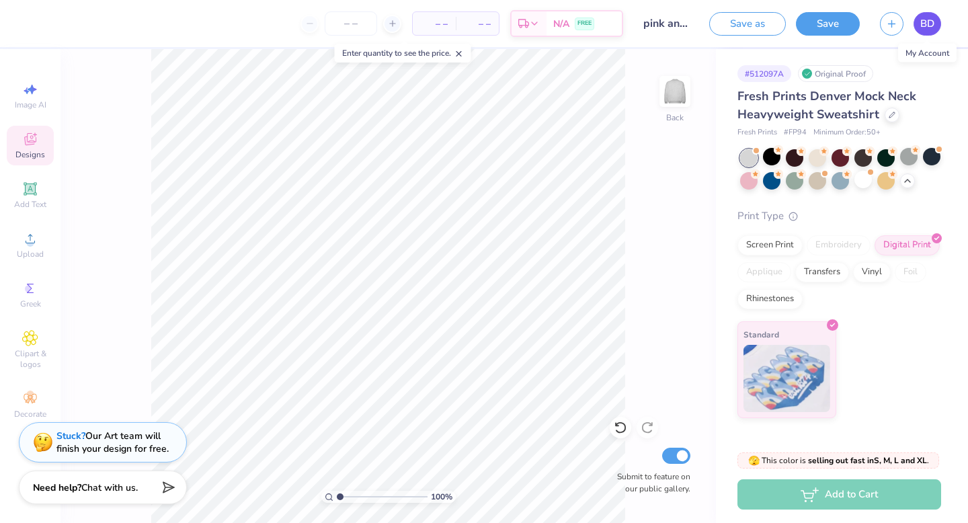
click at [932, 22] on span "BD" at bounding box center [927, 23] width 14 height 15
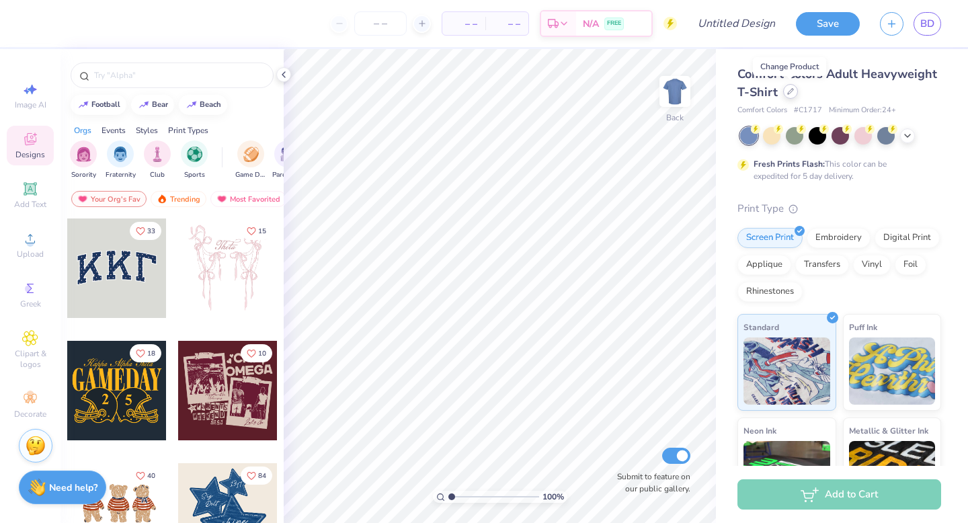
click at [791, 94] on icon at bounding box center [790, 91] width 7 height 7
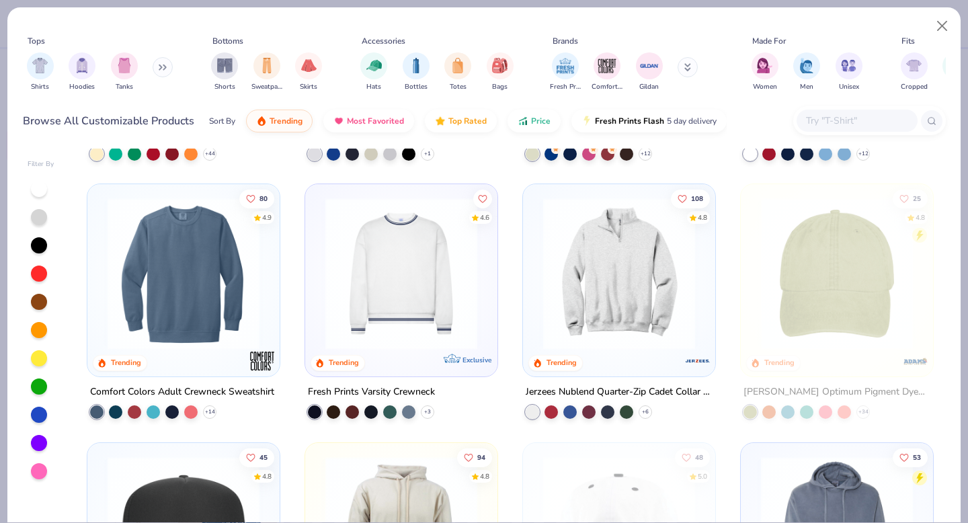
scroll to position [1813, 0]
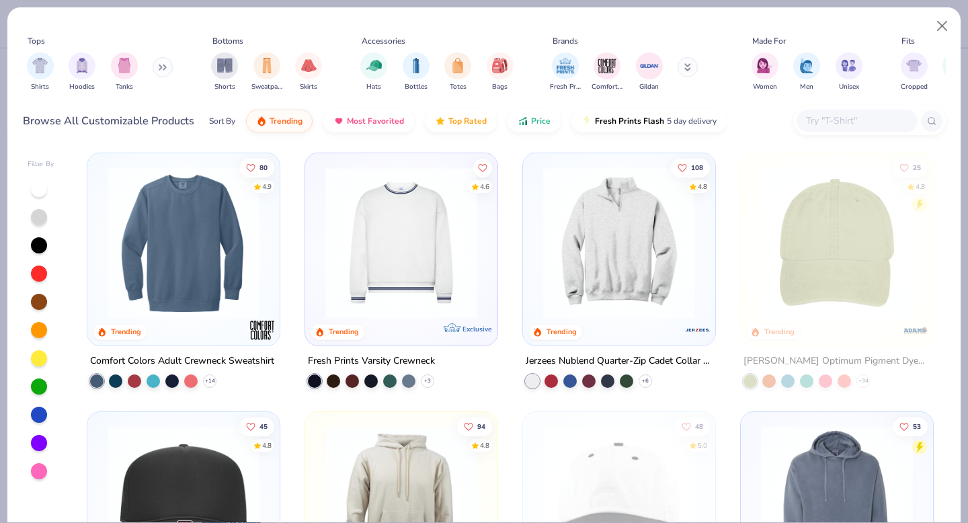
click at [618, 275] on div at bounding box center [453, 243] width 495 height 152
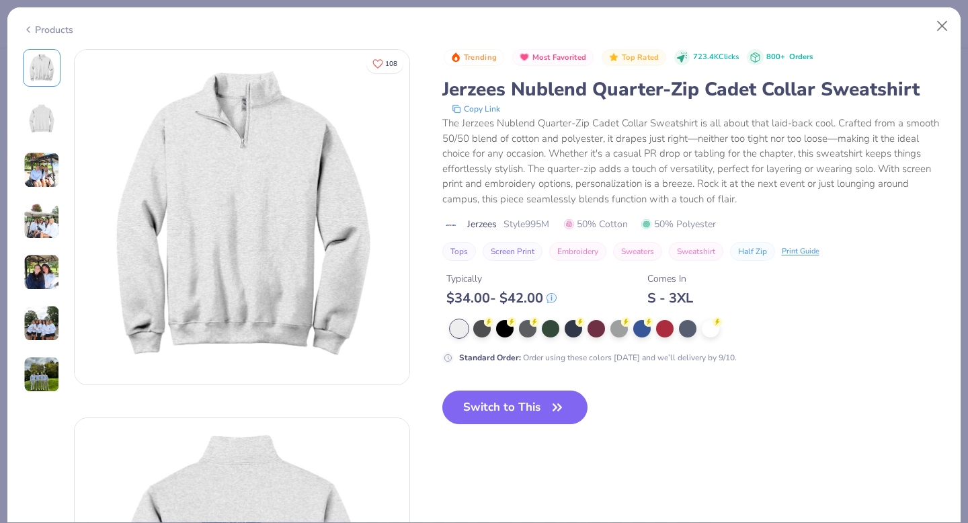
click at [38, 161] on img at bounding box center [42, 170] width 36 height 36
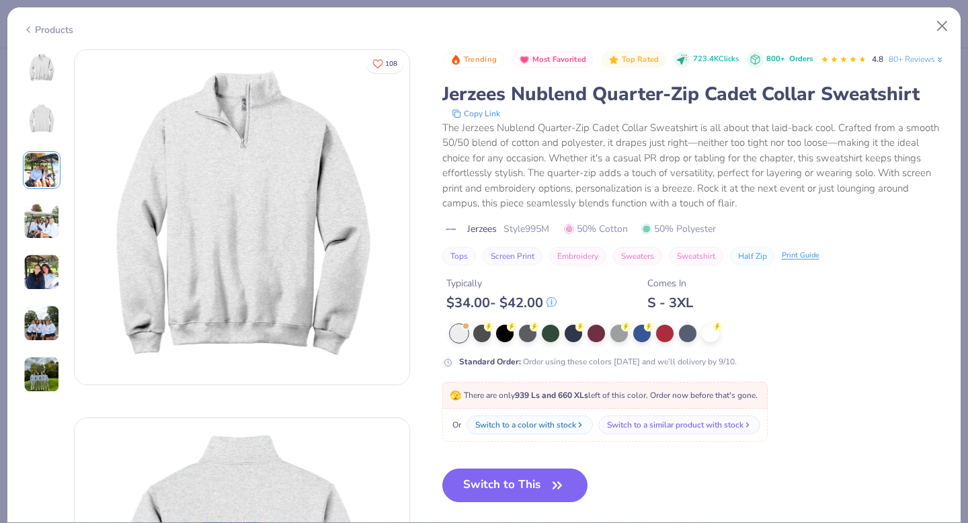
click at [47, 72] on img at bounding box center [42, 68] width 32 height 32
click at [528, 502] on button "Switch to This" at bounding box center [515, 486] width 146 height 34
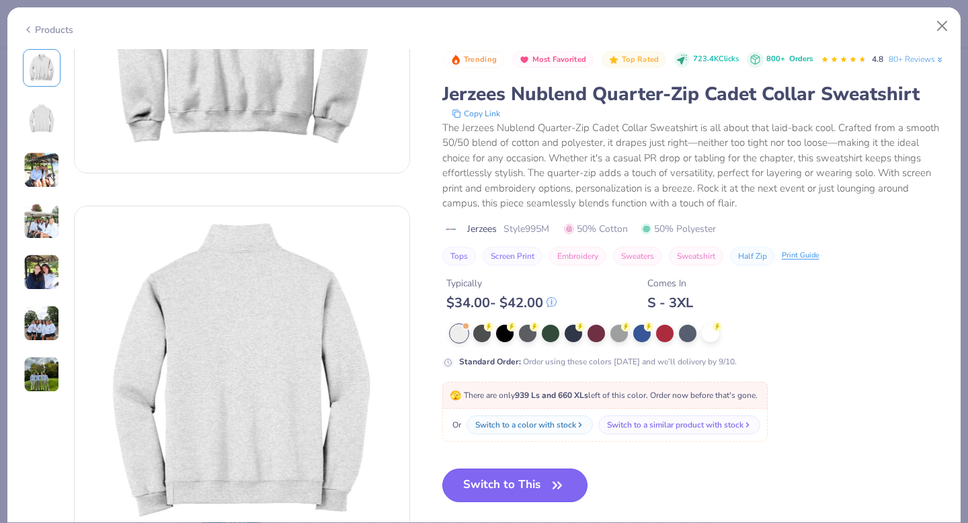
click at [530, 502] on button "Switch to This" at bounding box center [515, 486] width 146 height 34
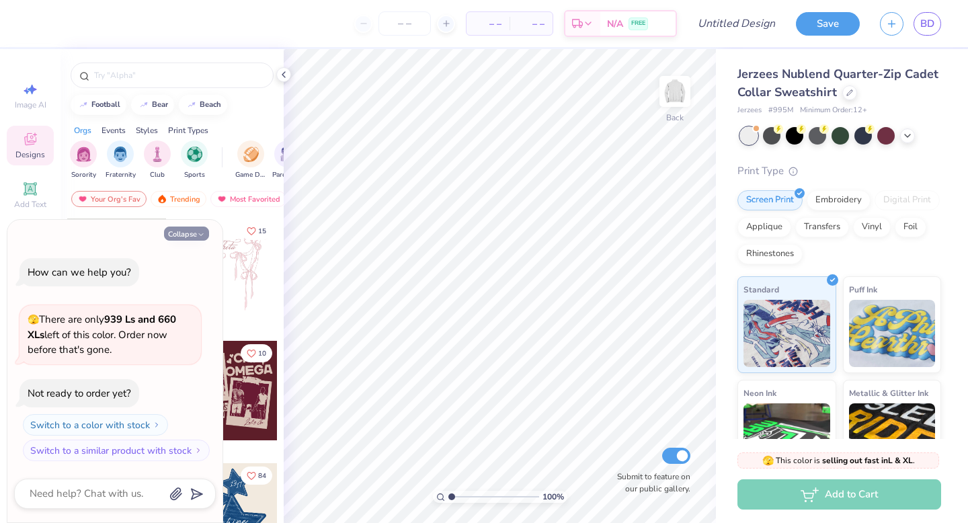
click at [194, 235] on button "Collapse" at bounding box center [186, 234] width 45 height 14
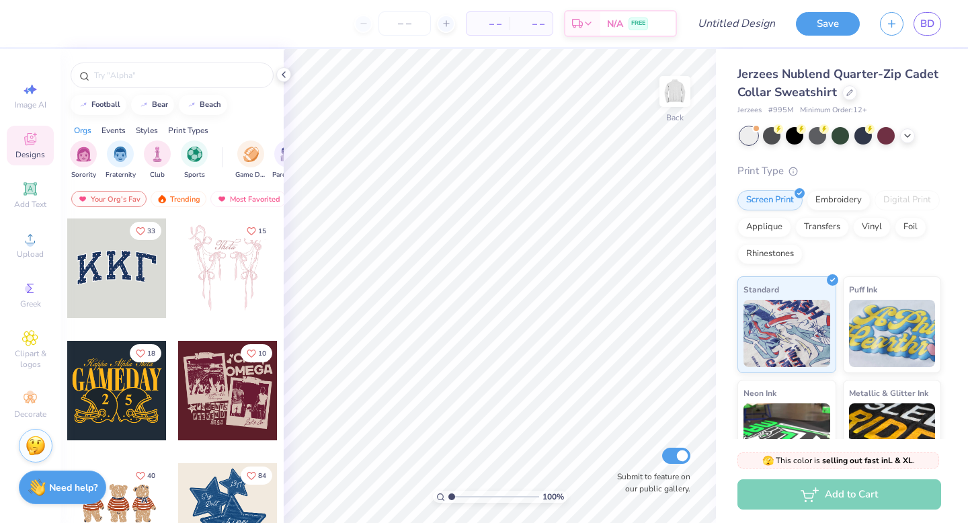
type textarea "x"
click at [26, 248] on div "Upload" at bounding box center [30, 245] width 47 height 40
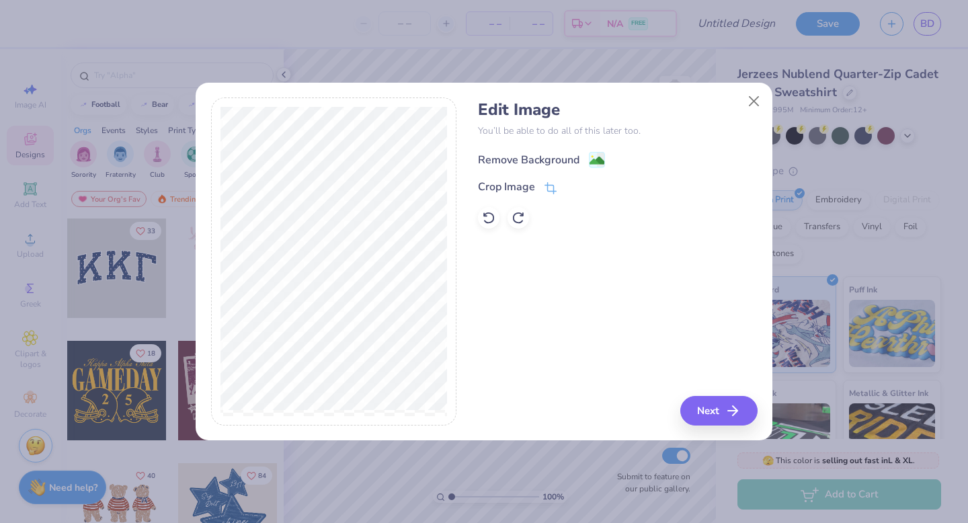
click at [549, 156] on div "Remove Background" at bounding box center [529, 160] width 102 height 16
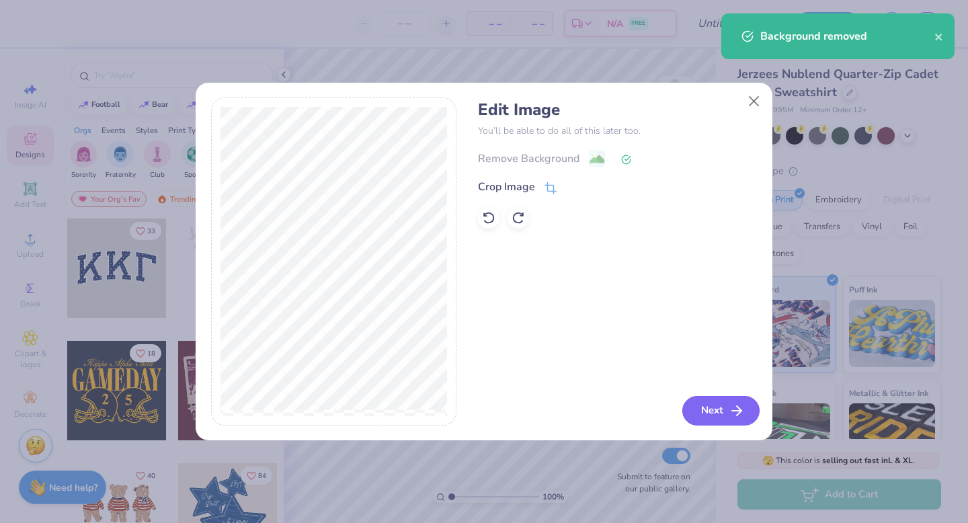
click at [734, 411] on line "button" at bounding box center [736, 411] width 9 height 0
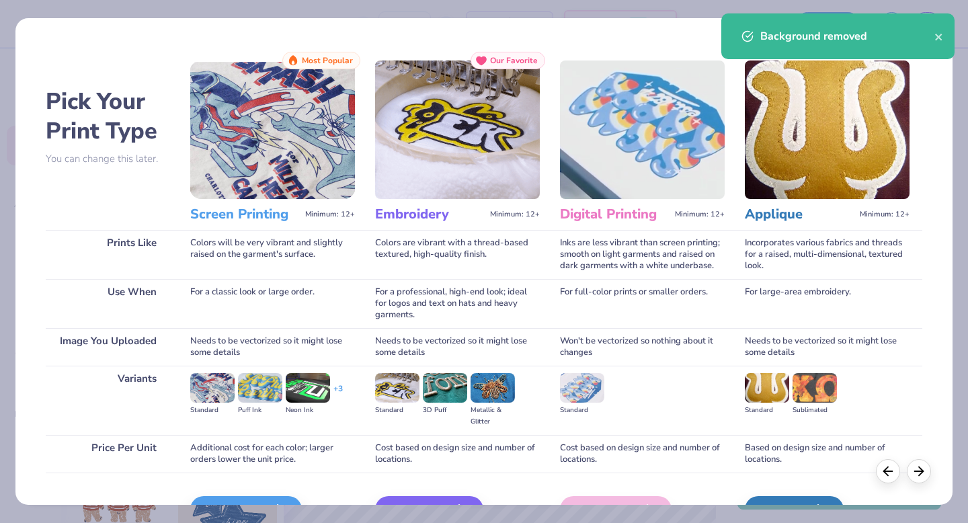
scroll to position [80, 0]
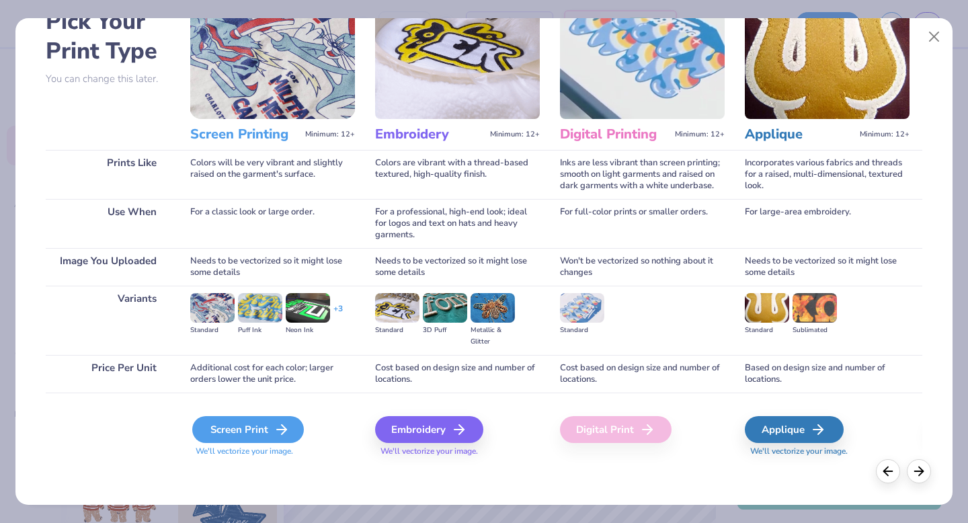
click at [251, 433] on div "Screen Print" at bounding box center [248, 429] width 112 height 27
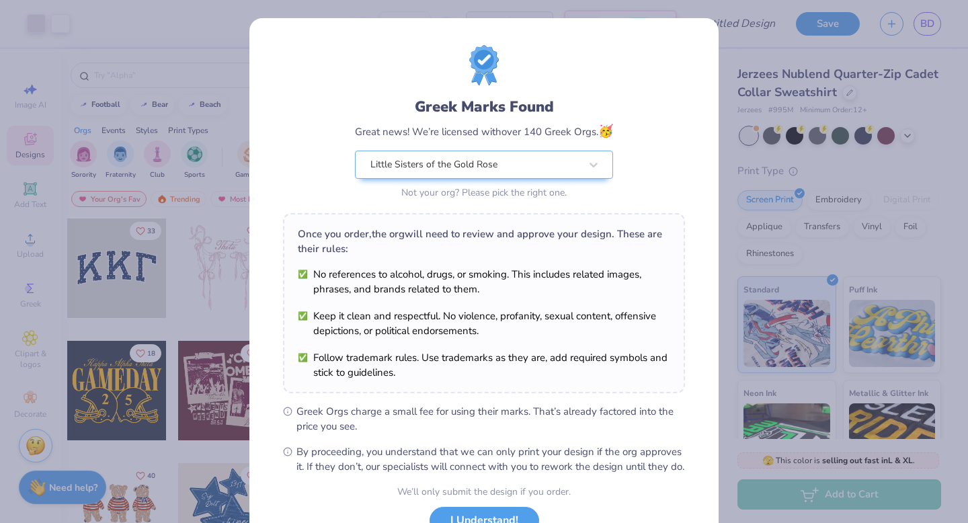
click at [469, 297] on ul "No references to alcohol, drugs, or smoking. This includes related images, phra…" at bounding box center [484, 323] width 372 height 113
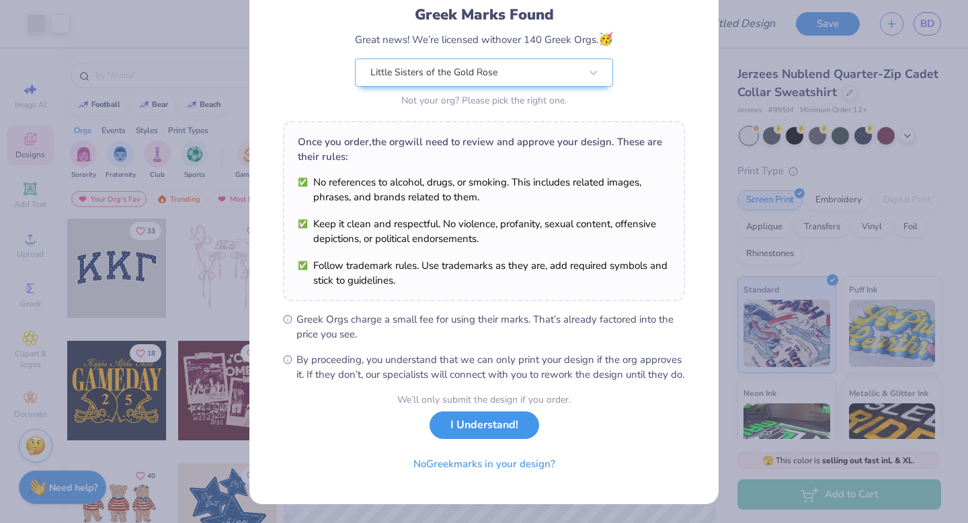
click at [489, 430] on button "I Understand!" at bounding box center [485, 425] width 110 height 28
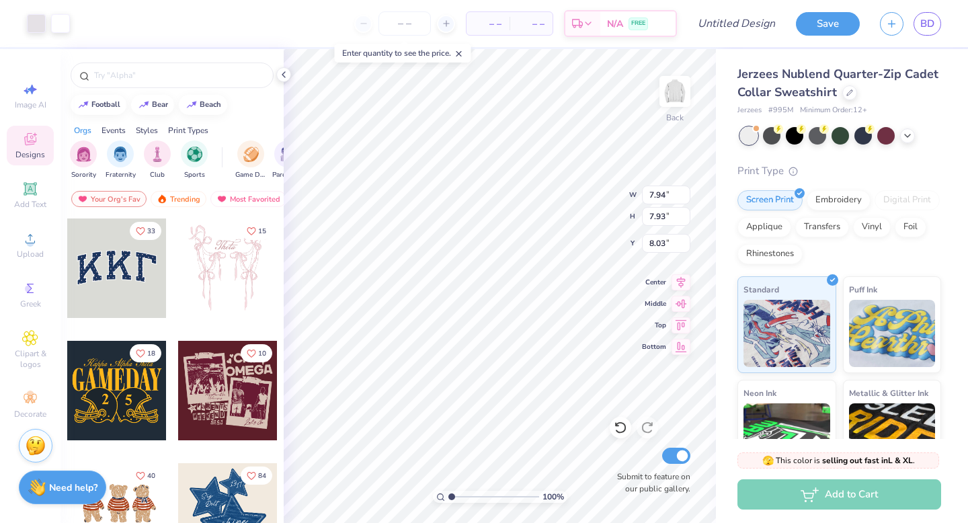
scroll to position [0, 0]
click at [37, 26] on div at bounding box center [36, 22] width 19 height 19
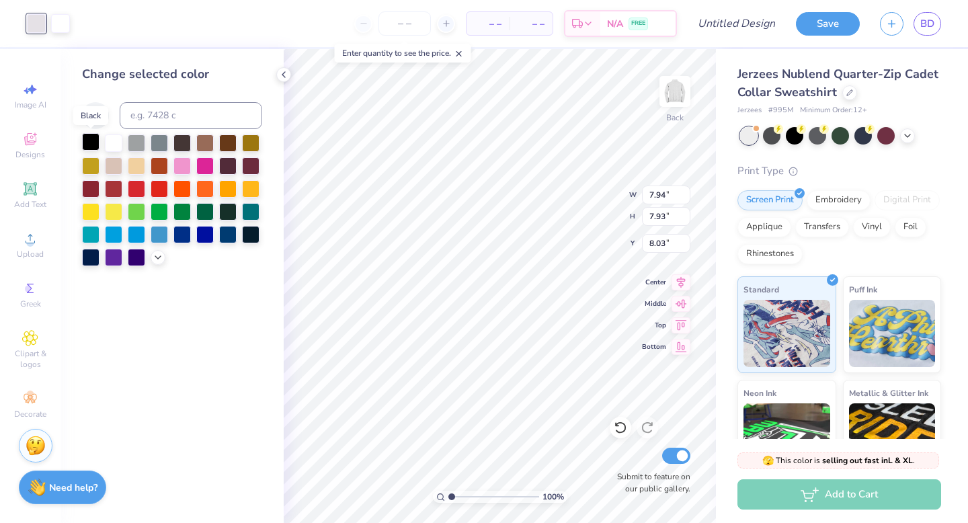
click at [87, 151] on div at bounding box center [90, 141] width 17 height 17
click at [202, 167] on div at bounding box center [204, 164] width 17 height 17
click at [181, 169] on div at bounding box center [181, 164] width 17 height 17
click at [231, 142] on div at bounding box center [227, 141] width 17 height 17
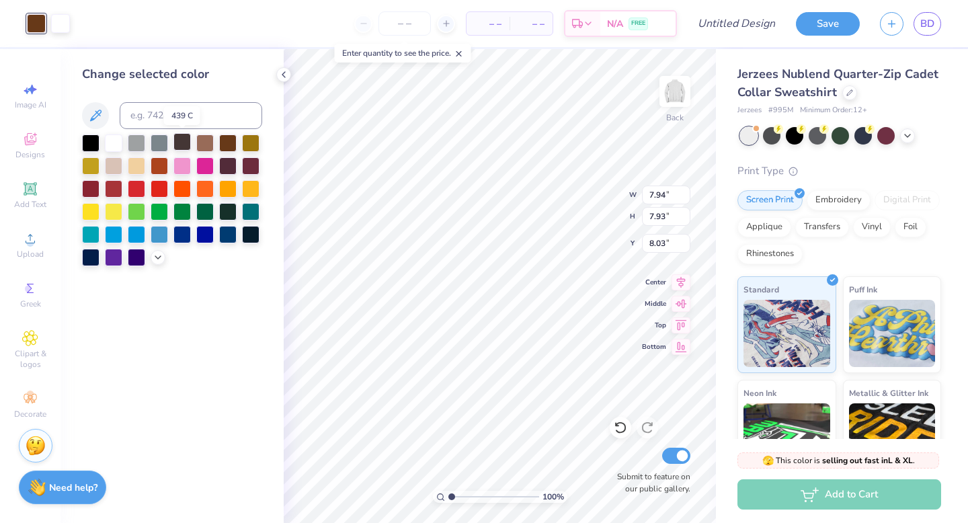
click at [179, 144] on div at bounding box center [181, 141] width 17 height 17
click at [95, 191] on div at bounding box center [90, 187] width 17 height 17
click at [110, 190] on div at bounding box center [113, 187] width 17 height 17
click at [67, 33] on div "Art colors" at bounding box center [35, 23] width 70 height 47
click at [62, 29] on div at bounding box center [60, 22] width 19 height 19
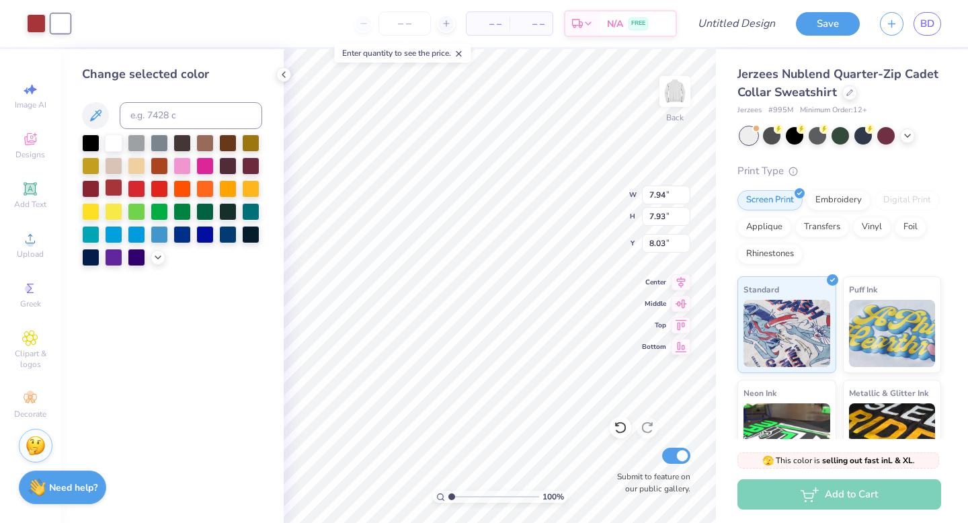
click at [119, 188] on div at bounding box center [113, 187] width 17 height 17
click at [175, 147] on div at bounding box center [181, 141] width 17 height 17
click at [225, 145] on div at bounding box center [227, 141] width 17 height 17
click at [210, 145] on div at bounding box center [204, 141] width 17 height 17
click at [910, 136] on icon at bounding box center [907, 134] width 11 height 11
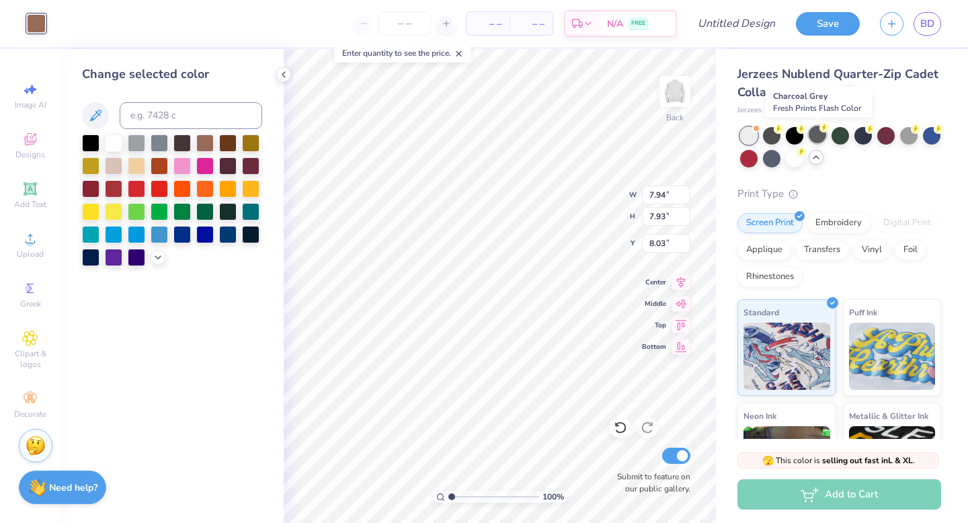
click at [821, 132] on div at bounding box center [817, 134] width 17 height 17
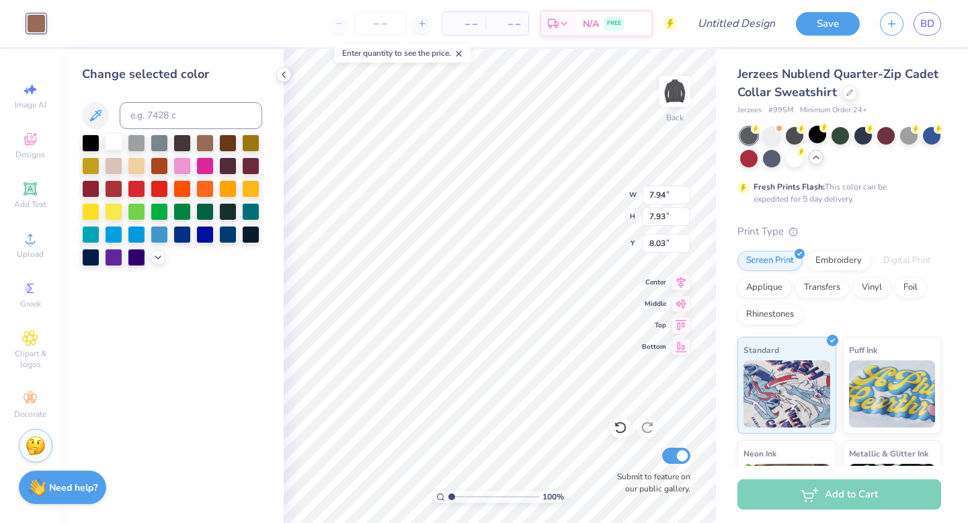
click at [109, 145] on div at bounding box center [113, 141] width 17 height 17
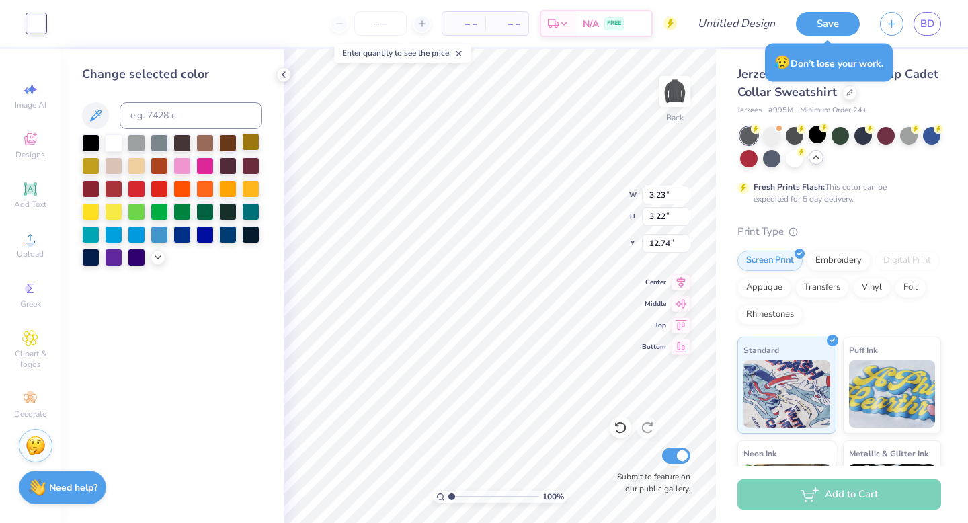
type input "3.23"
type input "3.22"
type input "3.00"
type input "3.74"
type input "3.73"
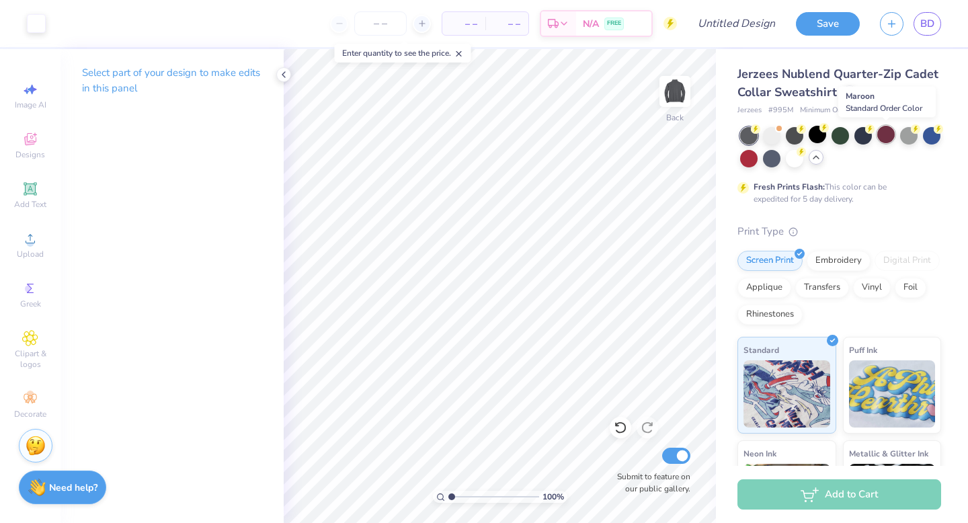
click at [883, 136] on div at bounding box center [885, 134] width 17 height 17
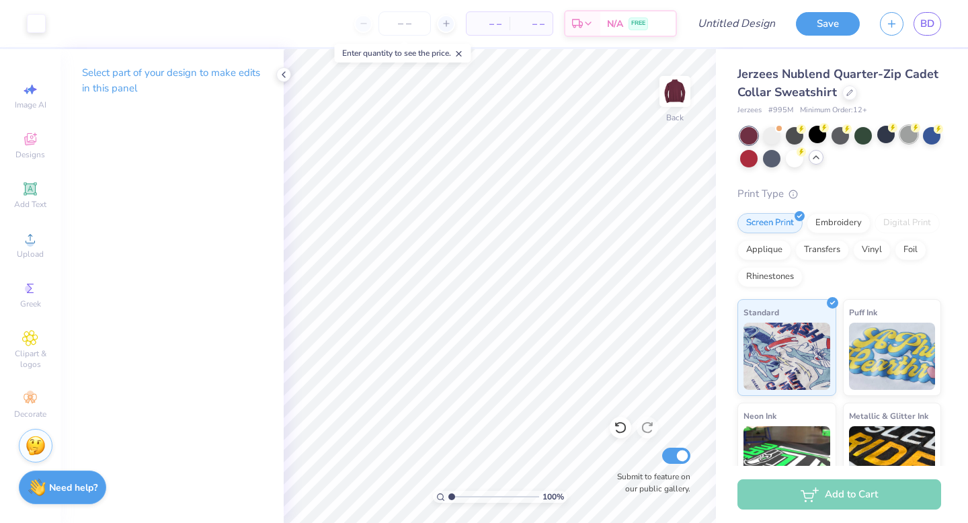
click at [916, 134] on div at bounding box center [908, 134] width 17 height 17
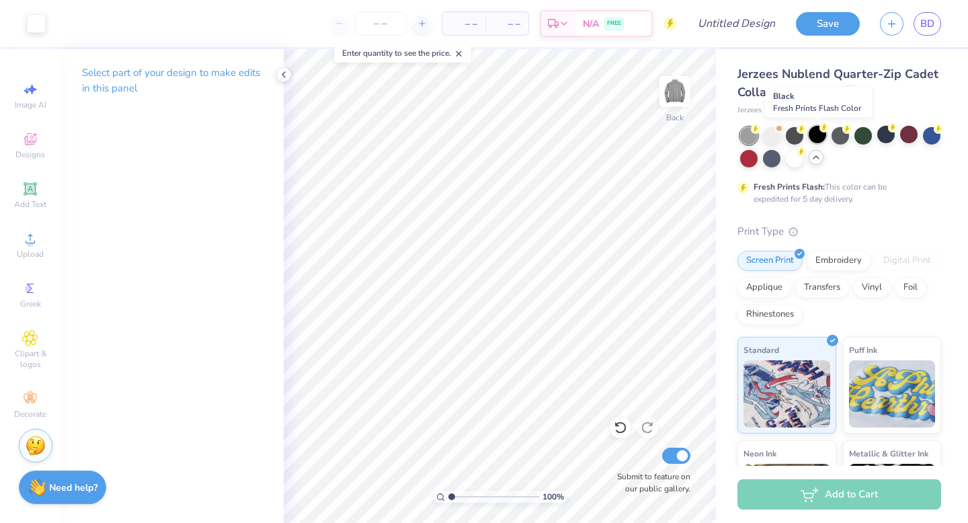
click at [819, 138] on div at bounding box center [817, 134] width 17 height 17
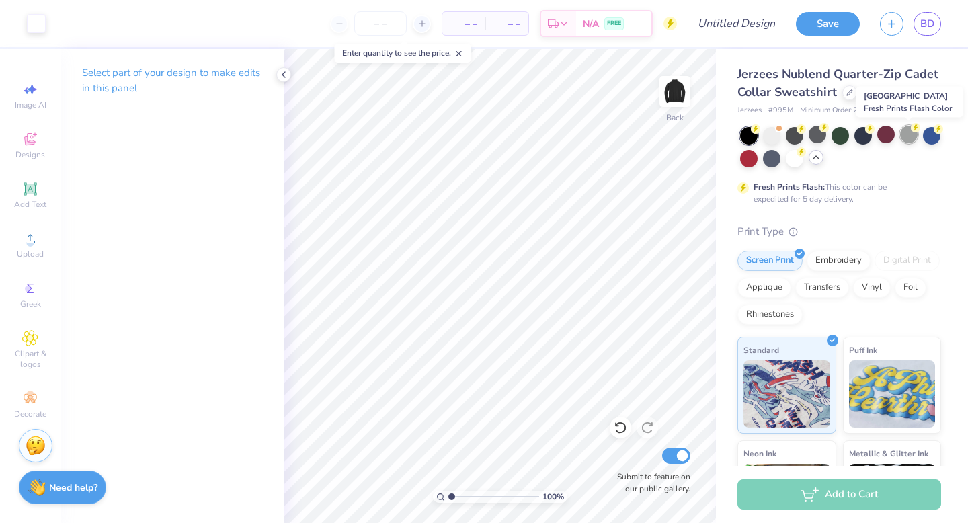
click at [911, 134] on div at bounding box center [908, 134] width 17 height 17
click at [285, 78] on icon at bounding box center [283, 74] width 11 height 11
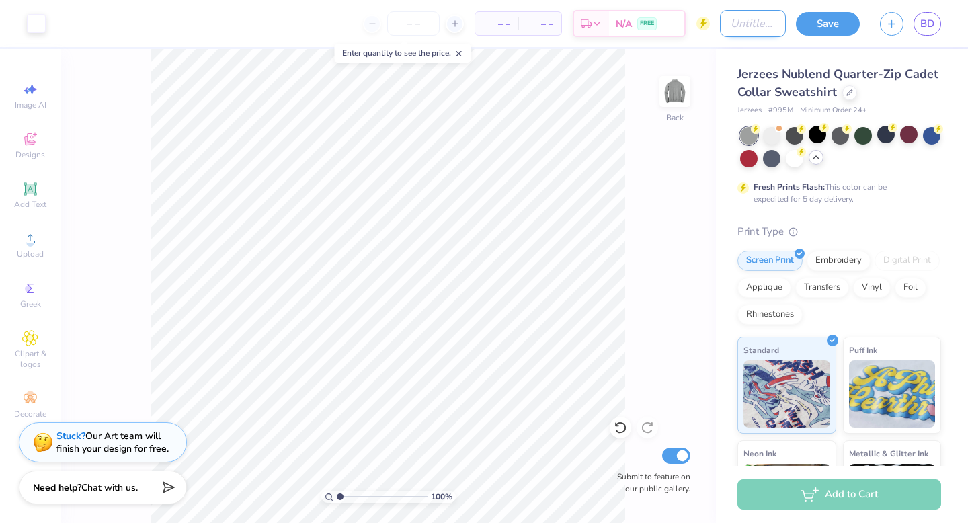
click at [776, 20] on input "Design Title" at bounding box center [753, 23] width 66 height 27
type input "White logo quarter zip"
click at [830, 33] on div "Save" at bounding box center [828, 24] width 64 height 24
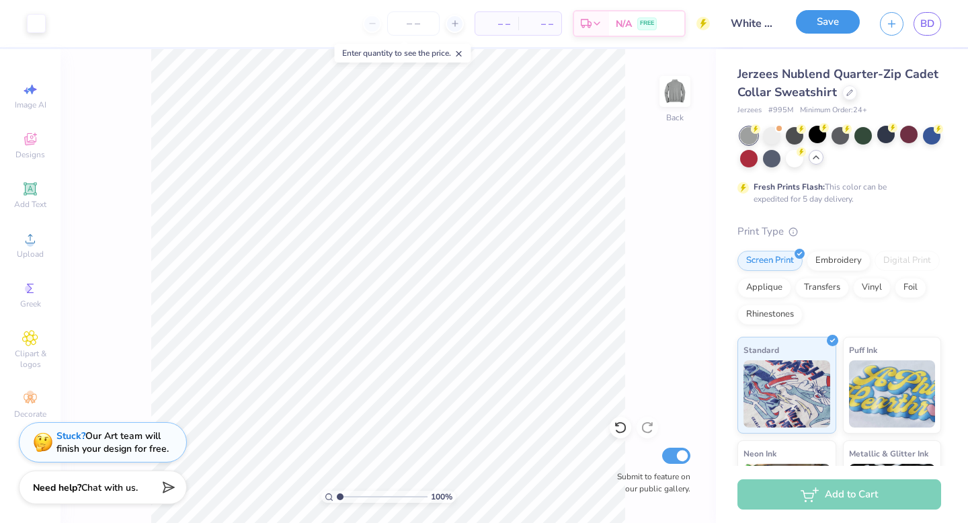
click at [819, 25] on button "Save" at bounding box center [828, 22] width 64 height 24
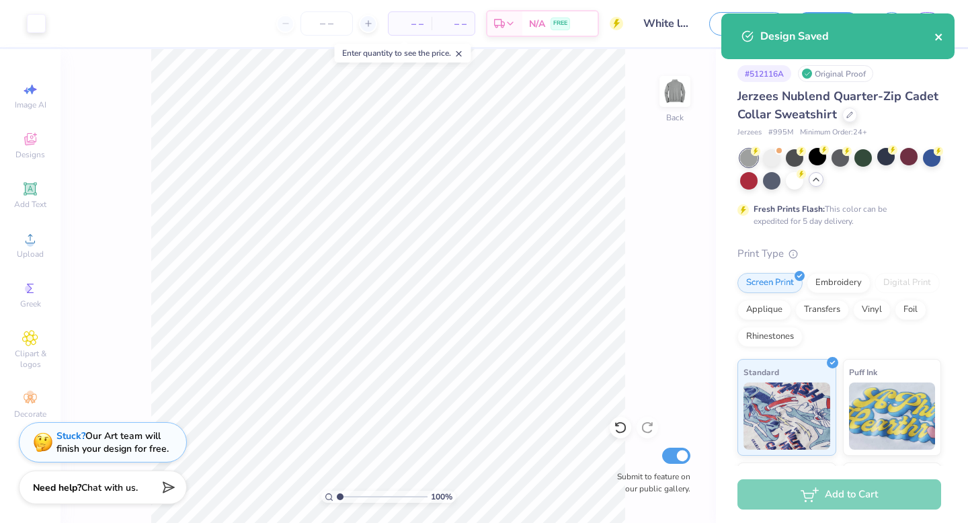
click at [937, 36] on icon "close" at bounding box center [938, 37] width 7 height 7
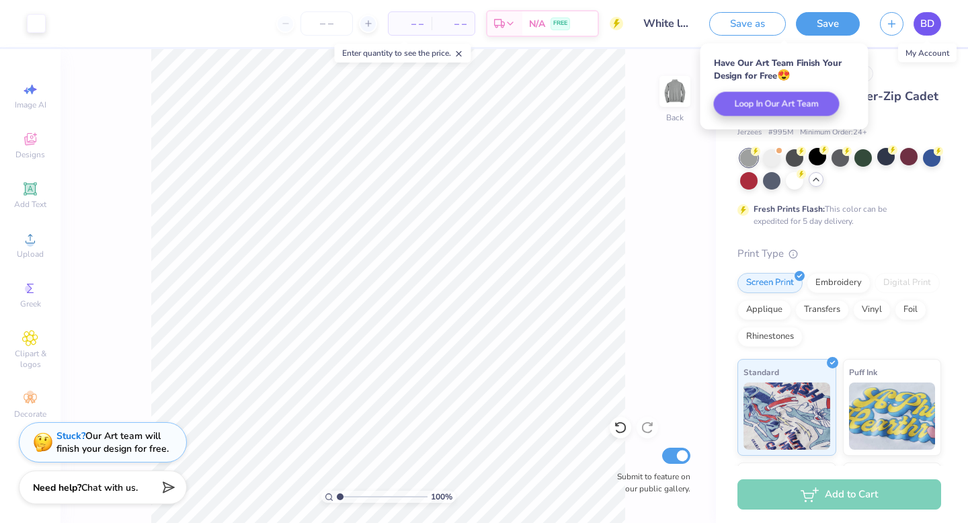
click at [930, 32] on link "BD" at bounding box center [928, 24] width 28 height 24
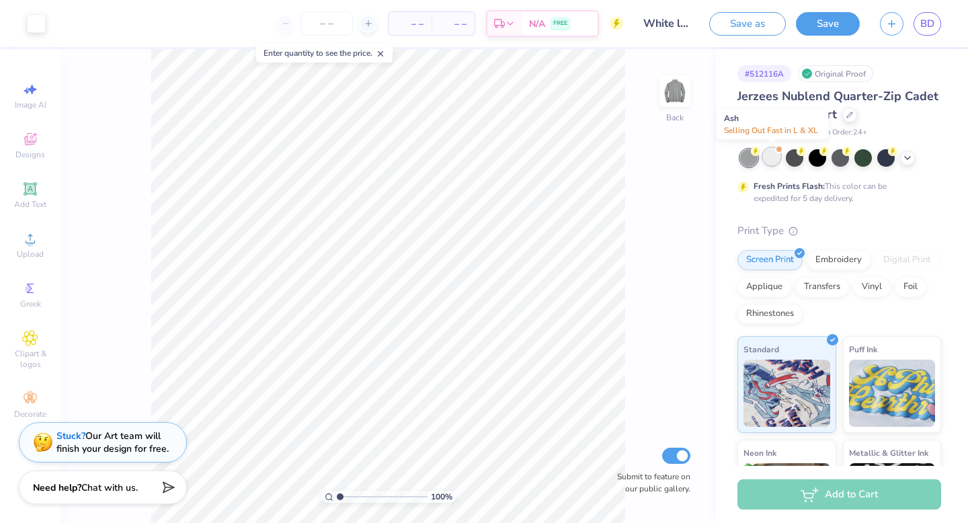
click at [776, 158] on div at bounding box center [771, 156] width 17 height 17
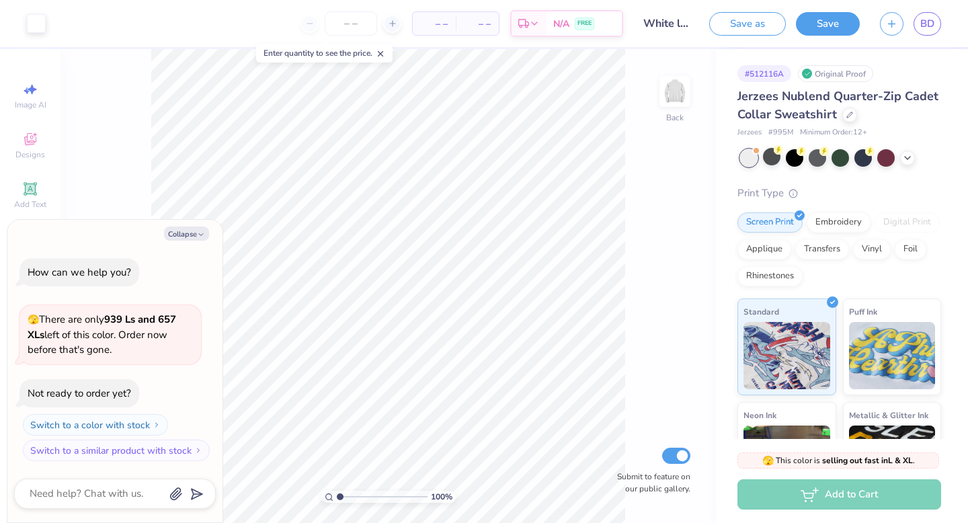
scroll to position [74, 0]
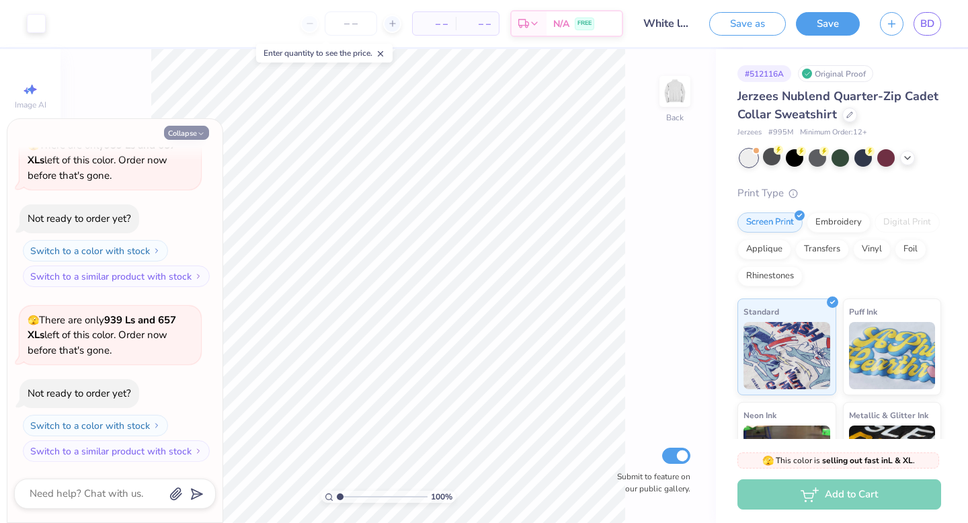
click at [188, 137] on button "Collapse" at bounding box center [186, 133] width 45 height 14
type textarea "x"
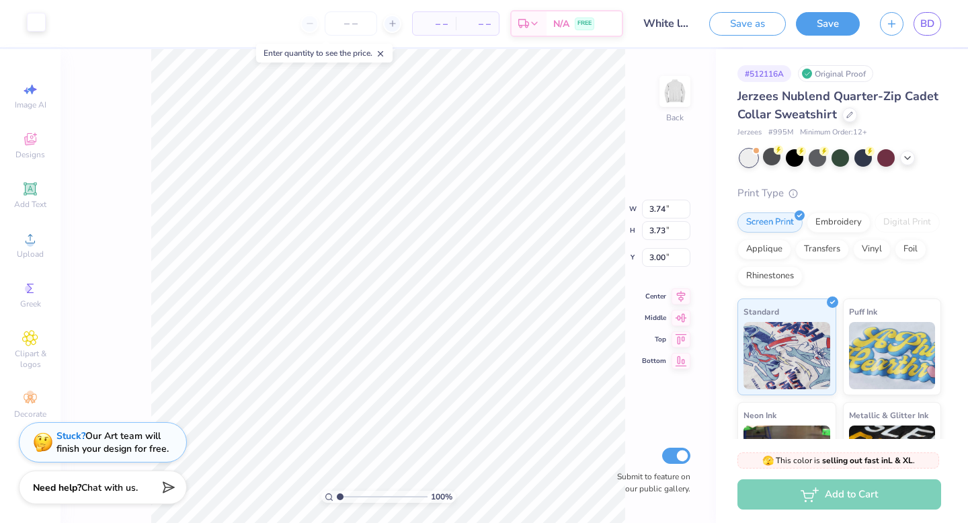
click at [30, 20] on div at bounding box center [36, 22] width 19 height 19
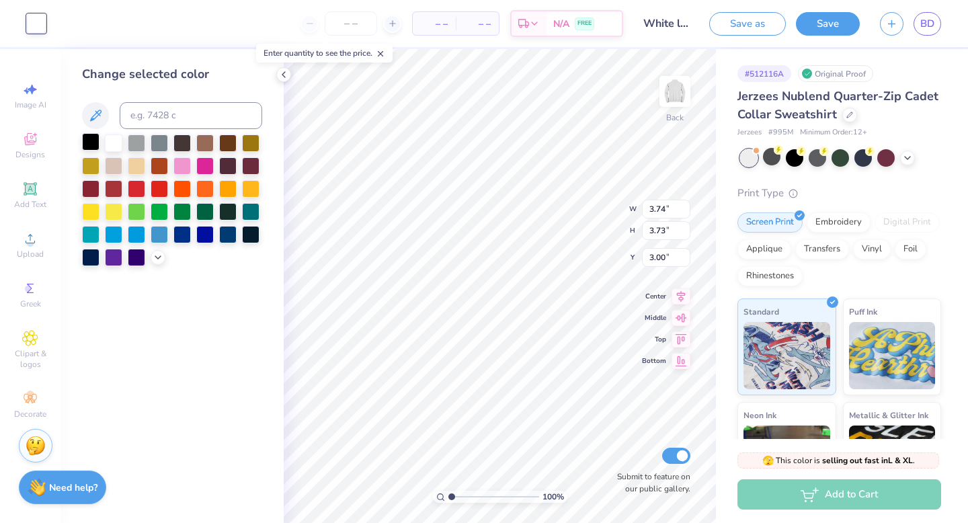
click at [93, 139] on div at bounding box center [90, 141] width 17 height 17
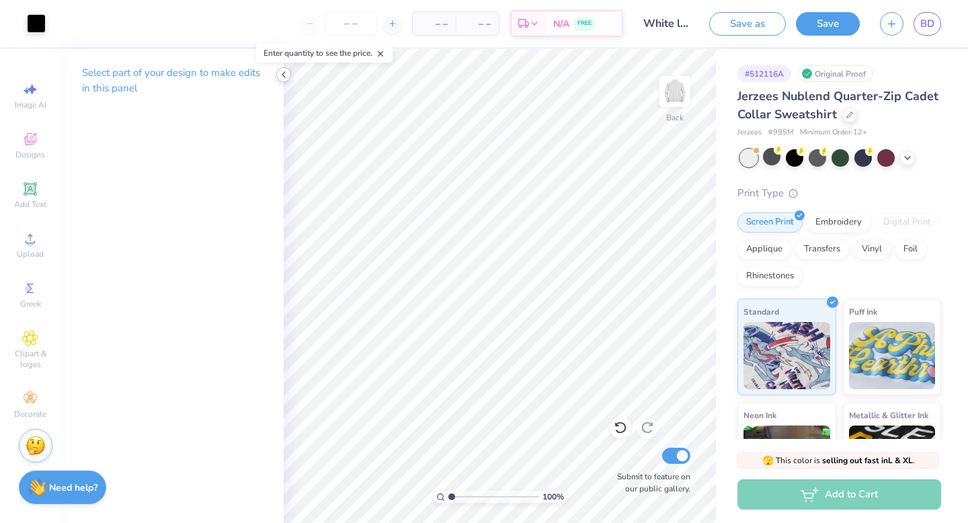
click at [286, 77] on icon at bounding box center [283, 74] width 11 height 11
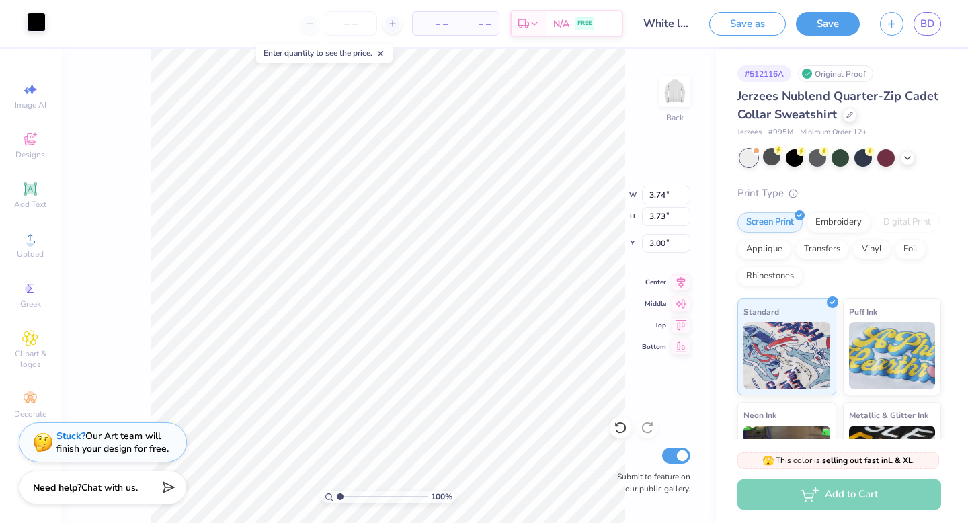
click at [43, 26] on div at bounding box center [36, 22] width 19 height 19
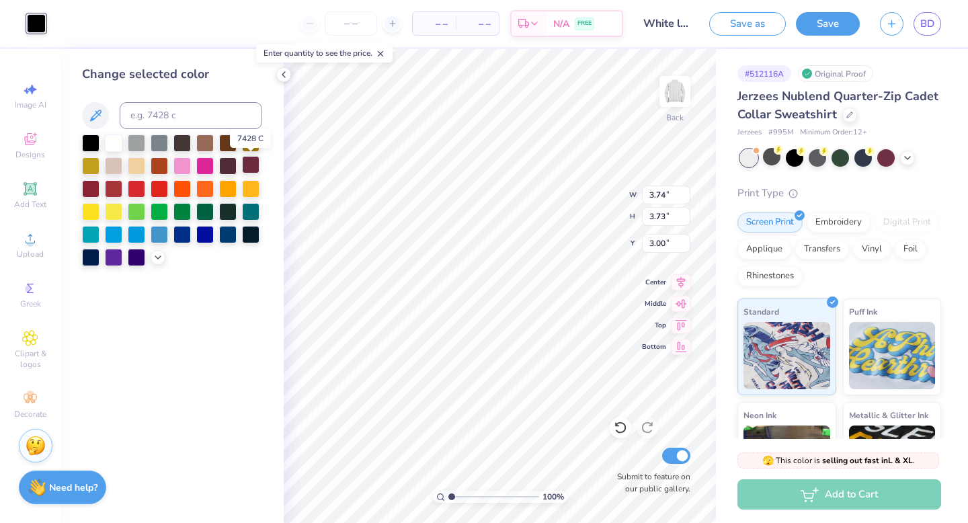
click at [246, 169] on div at bounding box center [250, 164] width 17 height 17
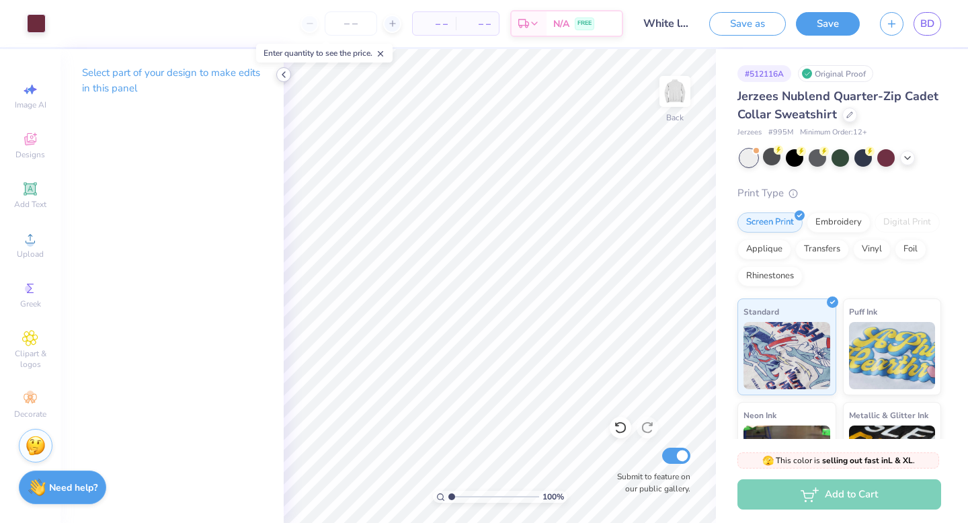
click at [284, 78] on icon at bounding box center [283, 74] width 11 height 11
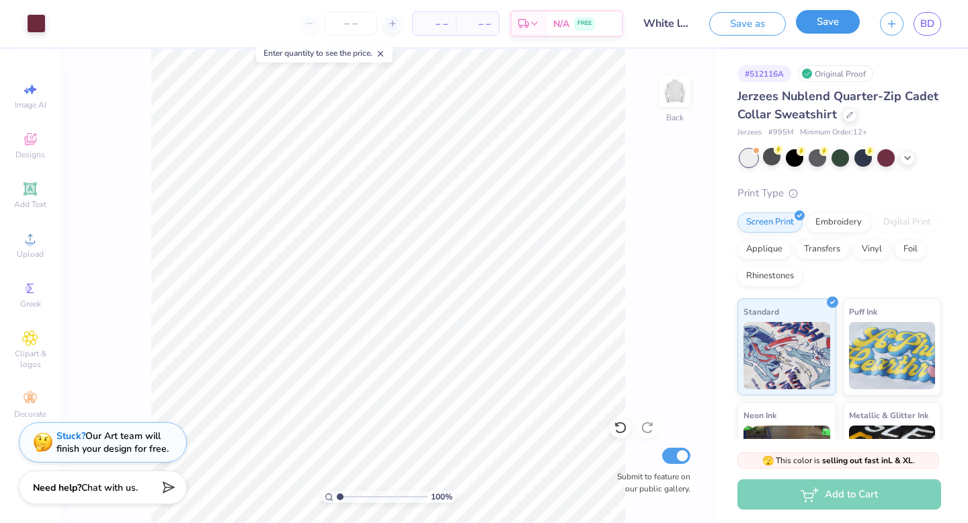
click at [831, 26] on button "Save" at bounding box center [828, 22] width 64 height 24
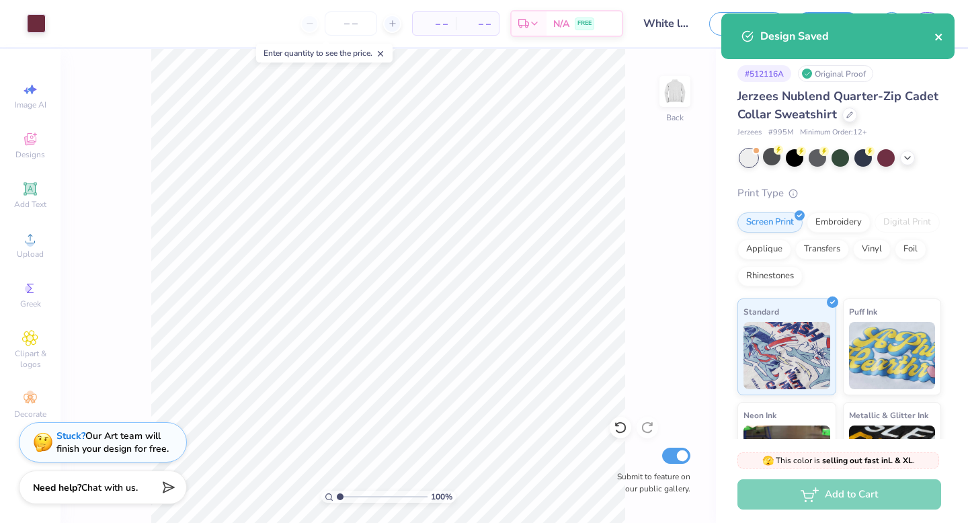
click at [941, 41] on icon "close" at bounding box center [938, 37] width 9 height 11
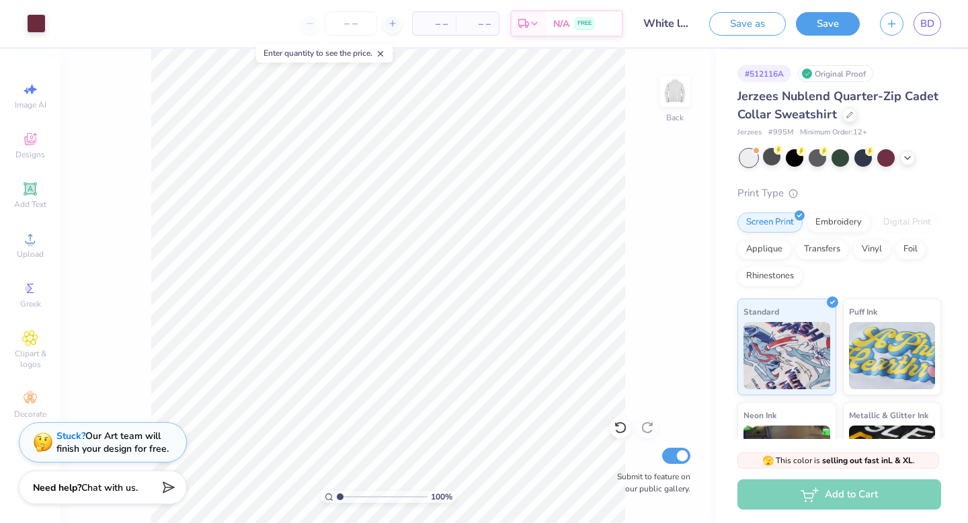
click at [928, 22] on span "BD" at bounding box center [927, 23] width 14 height 15
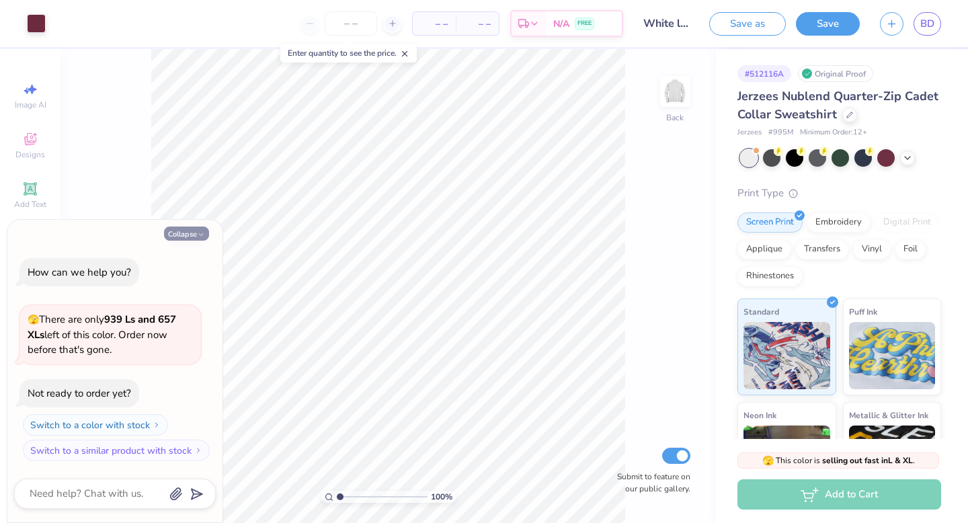
click at [203, 229] on button "Collapse" at bounding box center [186, 234] width 45 height 14
type textarea "x"
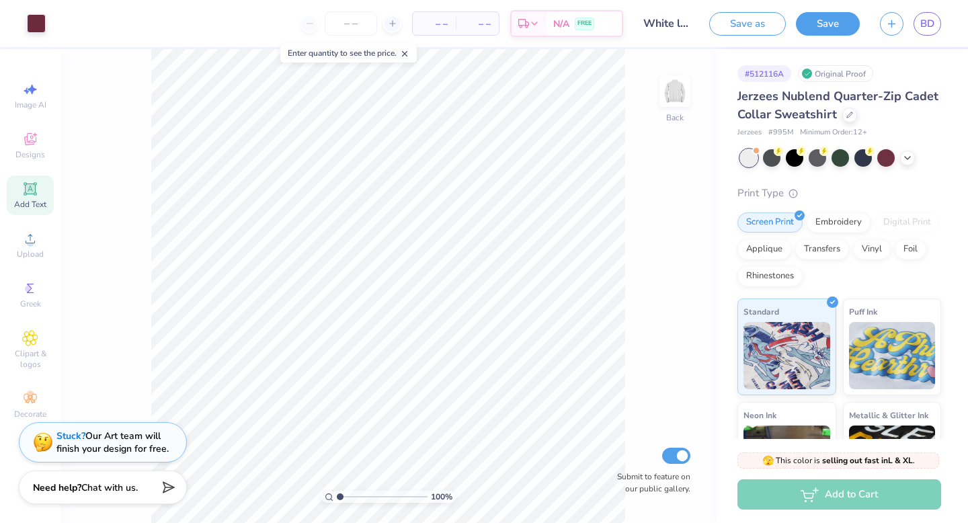
click at [24, 182] on icon at bounding box center [30, 189] width 16 height 16
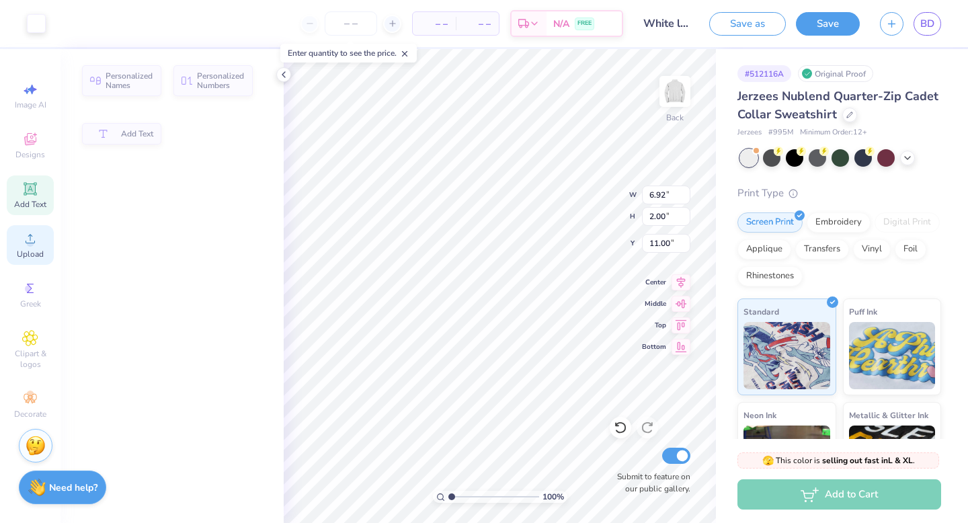
click at [22, 244] on icon at bounding box center [30, 239] width 16 height 16
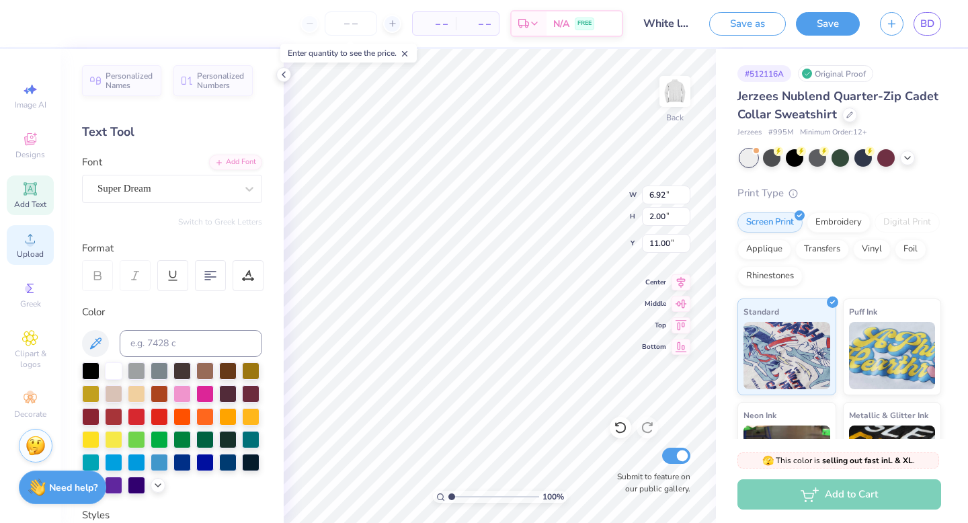
type textarea "EXT"
click at [282, 75] on icon at bounding box center [283, 74] width 11 height 11
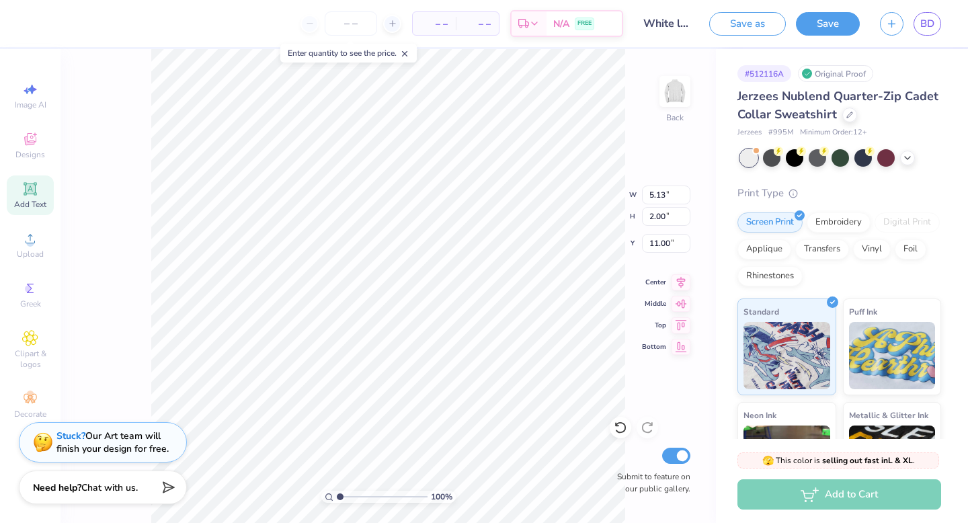
type input "5.13"
click at [34, 143] on icon at bounding box center [30, 140] width 11 height 9
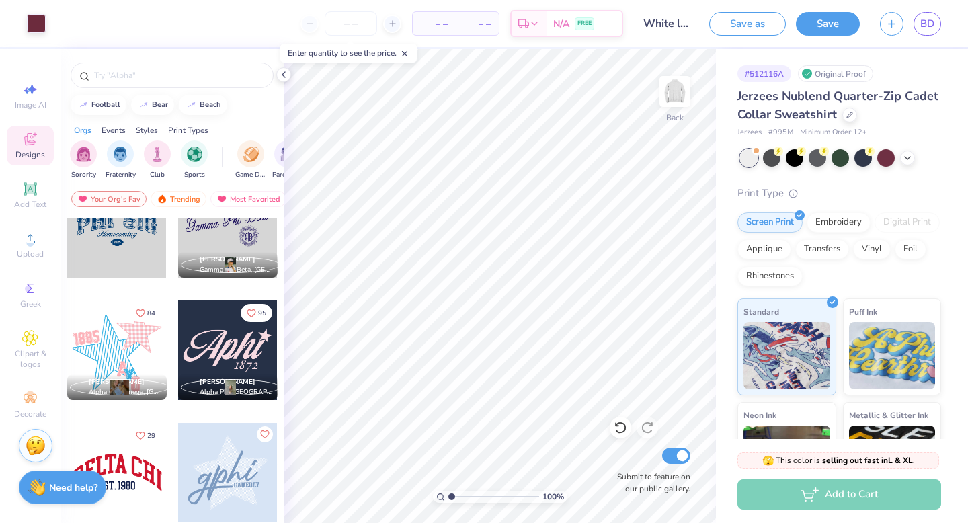
scroll to position [776, 0]
click at [109, 237] on div at bounding box center [116, 226] width 99 height 99
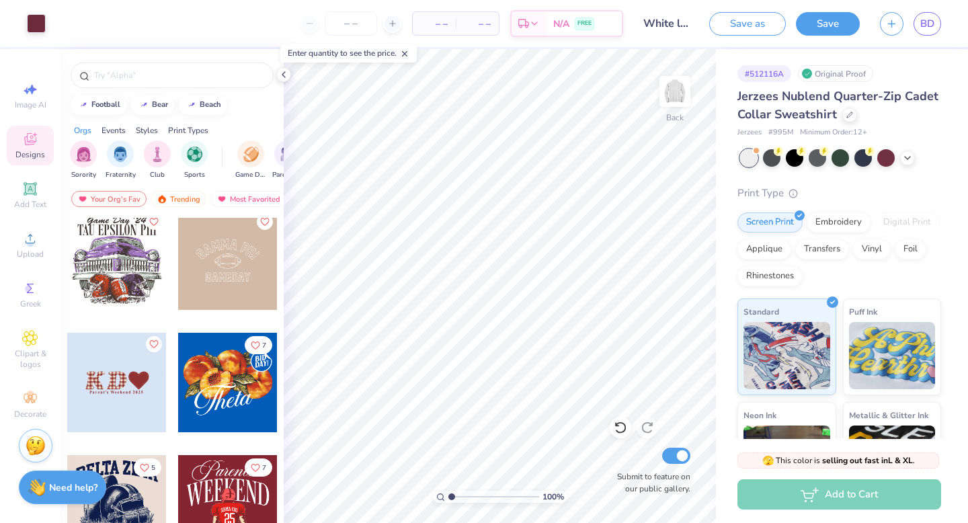
scroll to position [1638, 0]
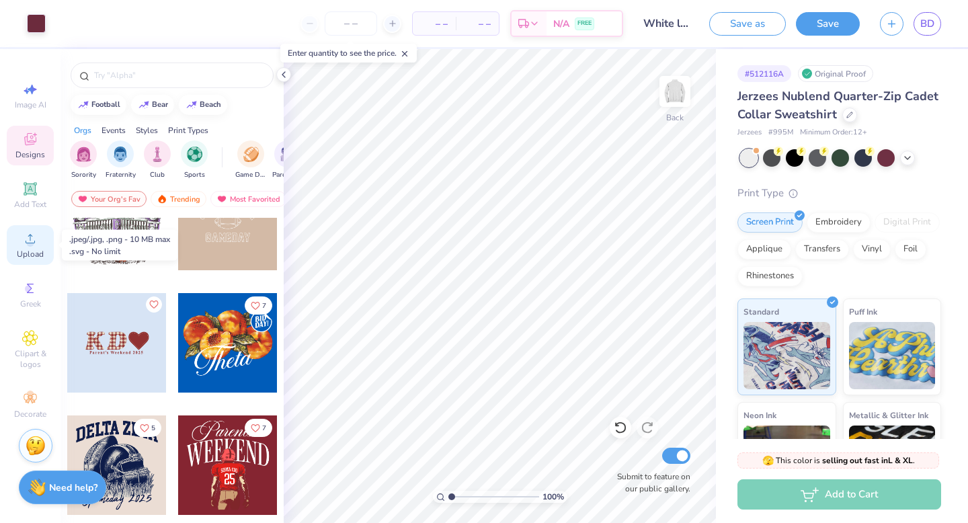
click at [36, 245] on icon at bounding box center [30, 239] width 16 height 16
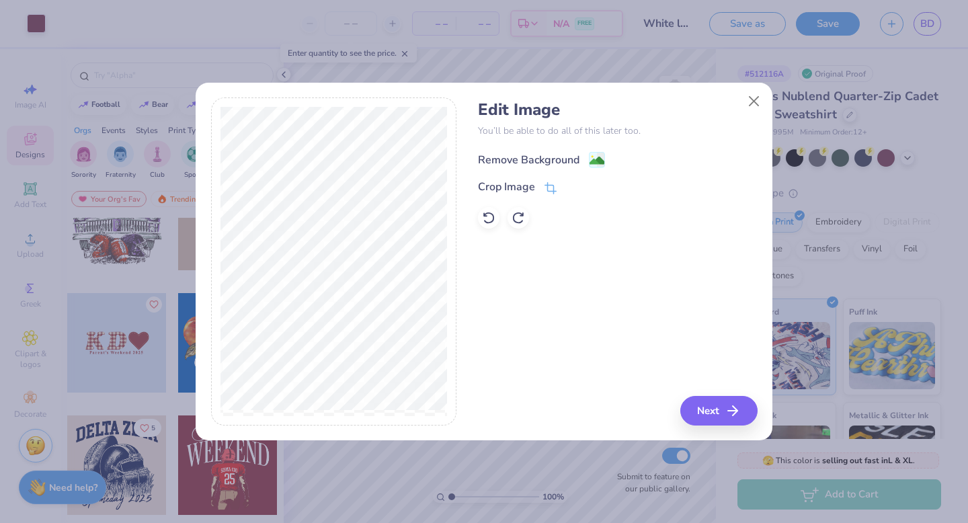
click at [536, 151] on div "Remove Background" at bounding box center [617, 158] width 279 height 17
click at [565, 157] on div "Remove Background" at bounding box center [529, 160] width 102 height 16
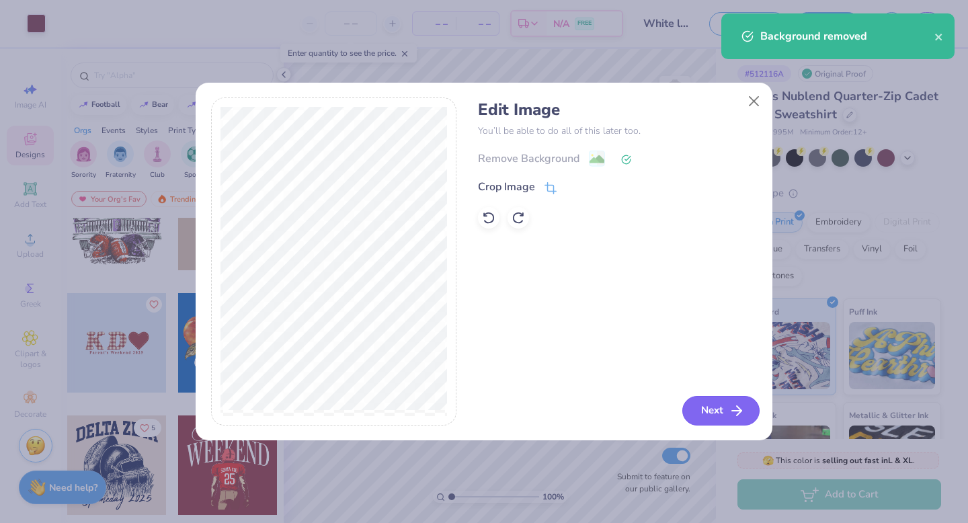
click at [719, 404] on button "Next" at bounding box center [720, 411] width 77 height 30
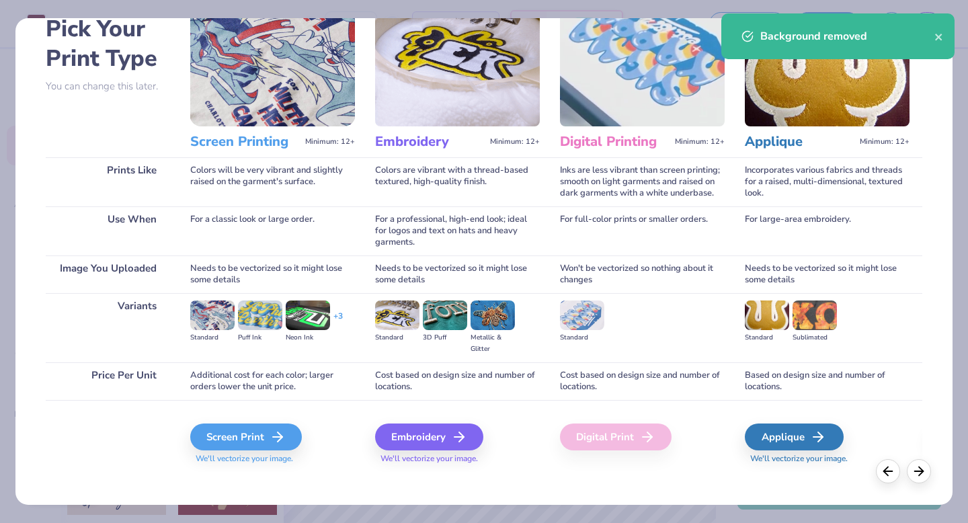
scroll to position [80, 0]
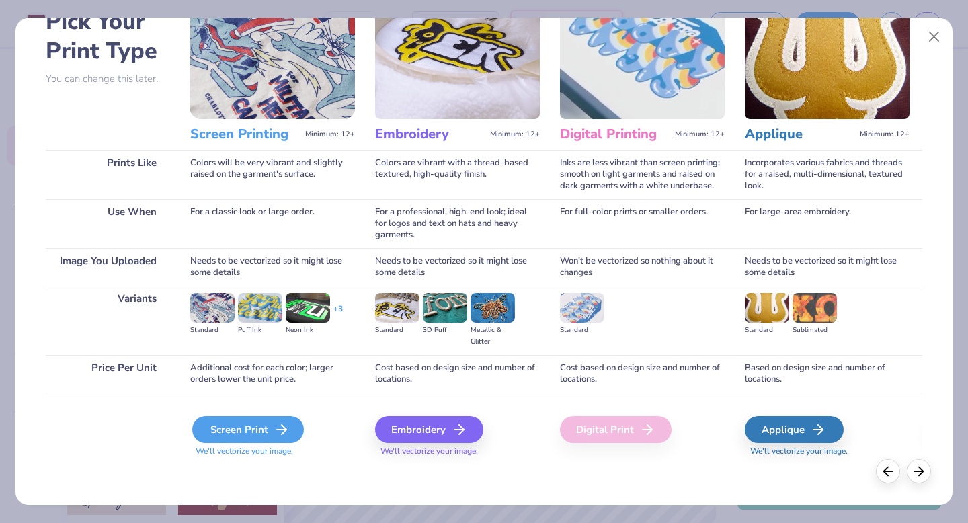
click at [243, 436] on div "Screen Print" at bounding box center [248, 429] width 112 height 27
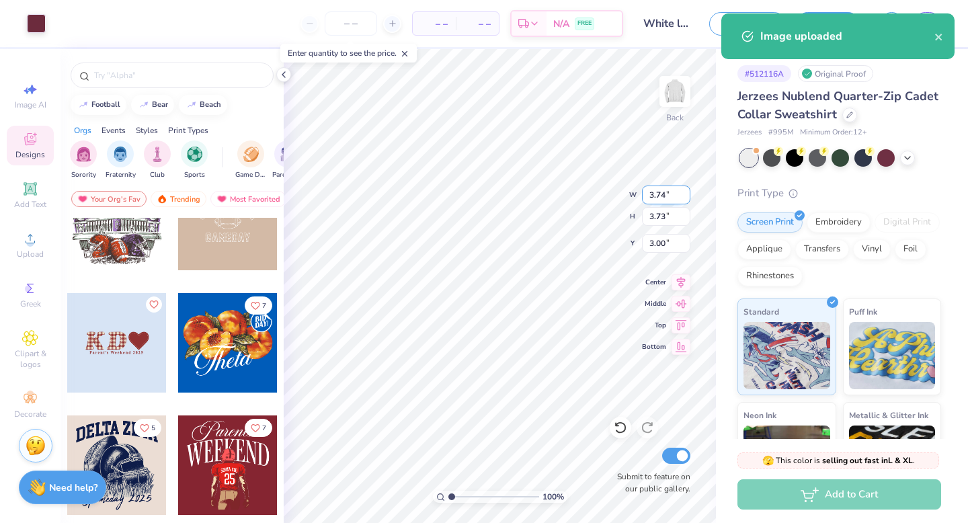
type input "3.74"
type input "3.73"
type input "3.00"
type input "7.94"
type input "5.29"
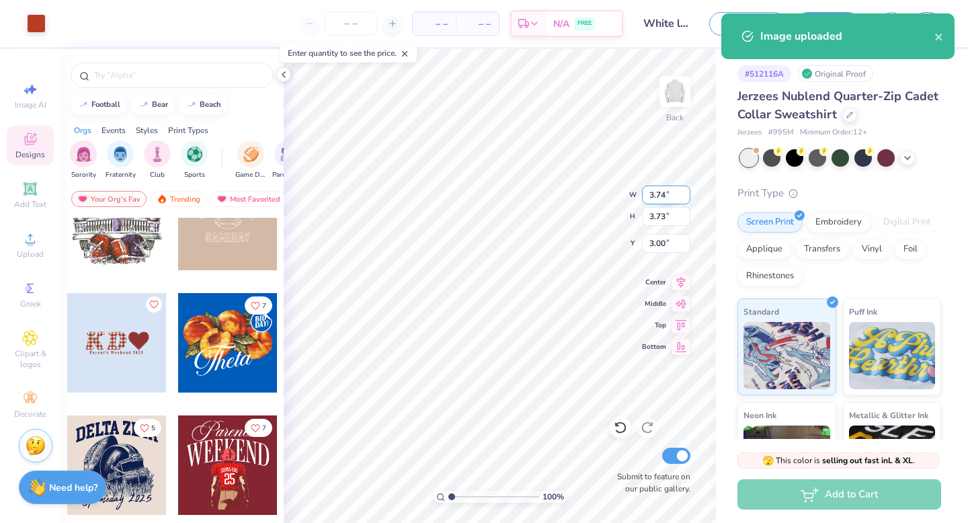
type input "9.36"
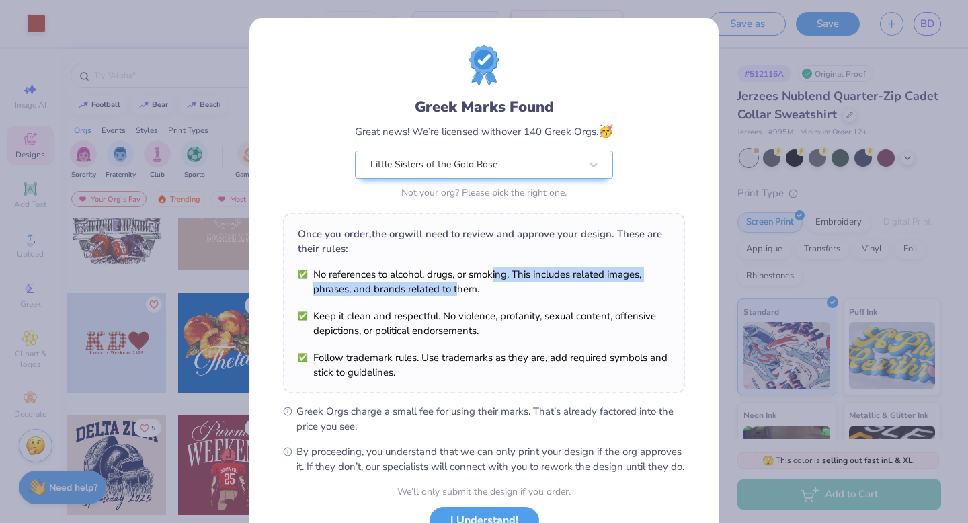
click at [456, 288] on li "No references to alcohol, drugs, or smoking. This includes related images, phra…" at bounding box center [484, 282] width 372 height 30
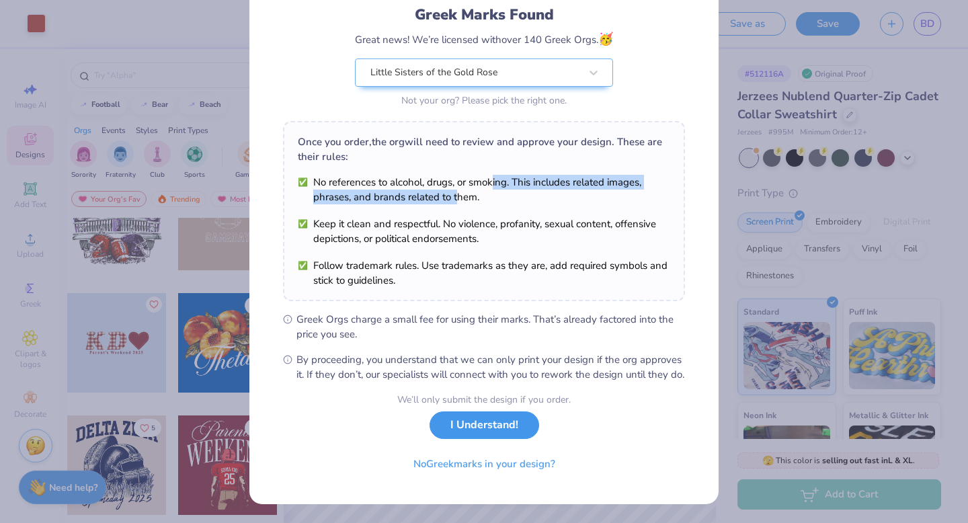
click at [491, 430] on button "I Understand!" at bounding box center [485, 425] width 110 height 28
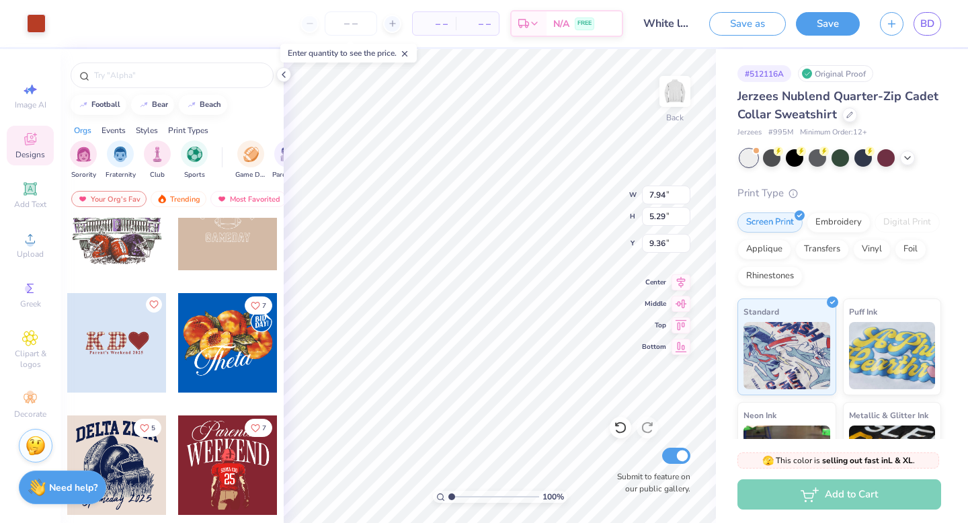
scroll to position [0, 0]
type input "4.06"
type input "2.70"
type input "3.00"
click at [286, 80] on div at bounding box center [283, 74] width 15 height 15
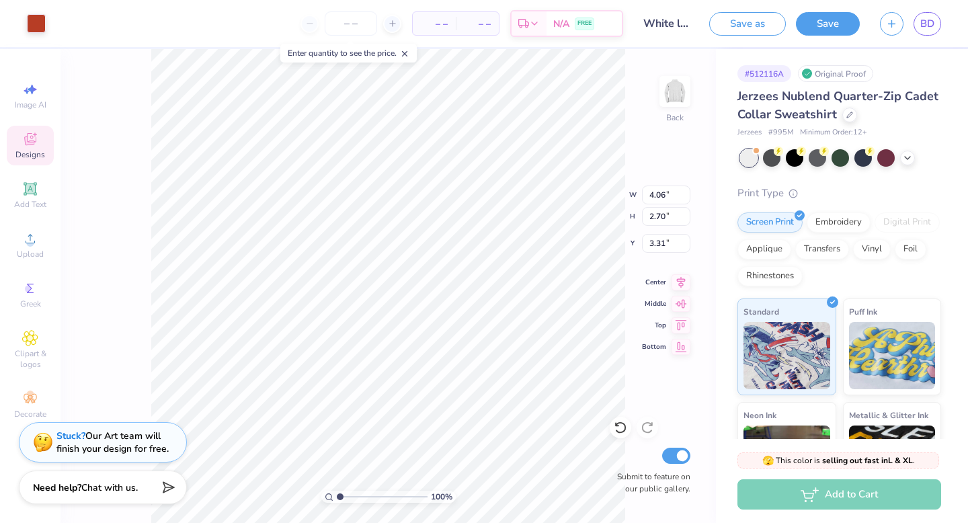
type input "3.31"
